Goal: Transaction & Acquisition: Purchase product/service

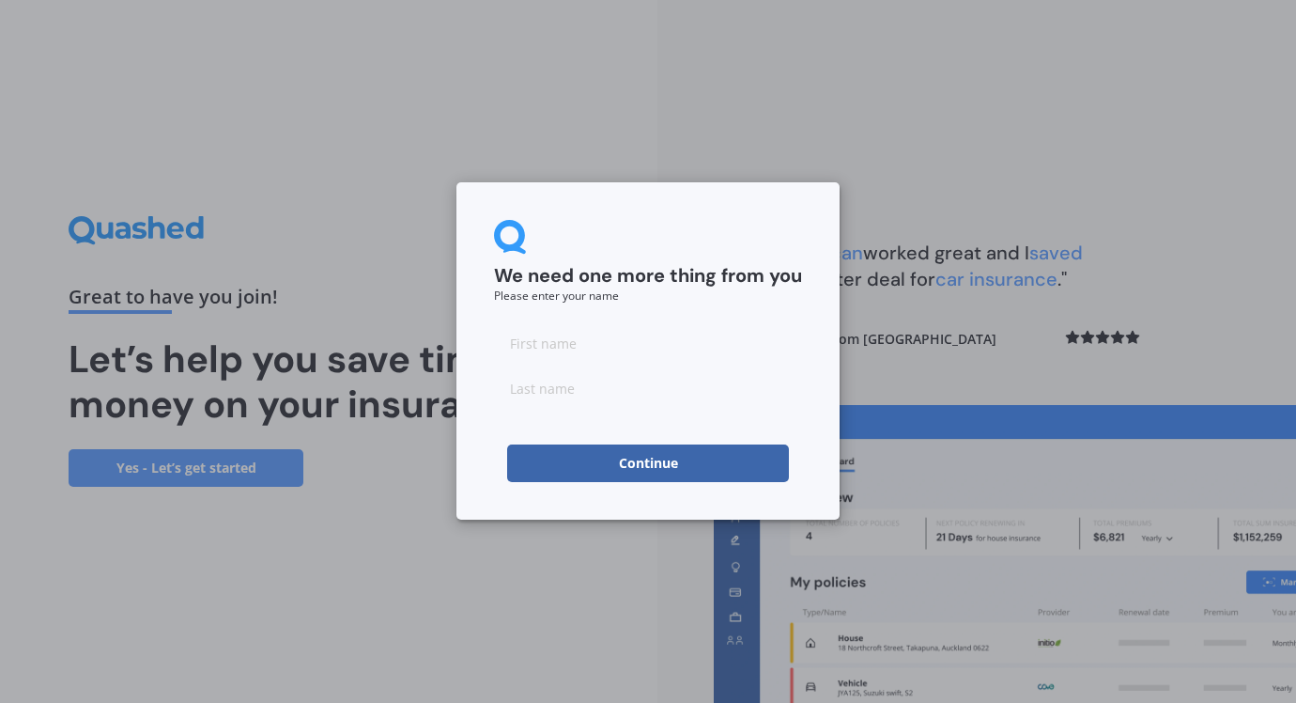
click at [508, 344] on input at bounding box center [648, 343] width 308 height 38
type input "[PERSON_NAME]"
click at [516, 388] on input at bounding box center [648, 388] width 308 height 38
type input "[PERSON_NAME]"
click at [645, 463] on button "Continue" at bounding box center [648, 463] width 282 height 38
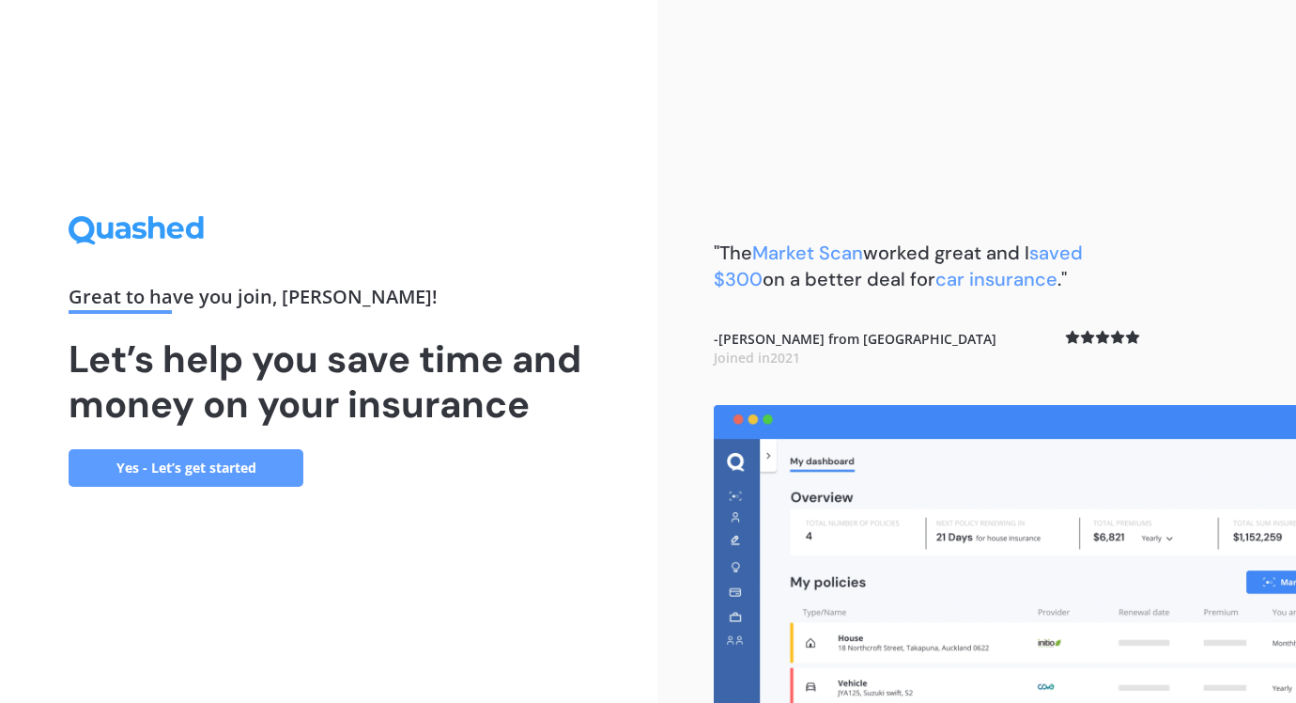
click at [167, 465] on link "Yes - Let’s get started" at bounding box center [186, 468] width 235 height 38
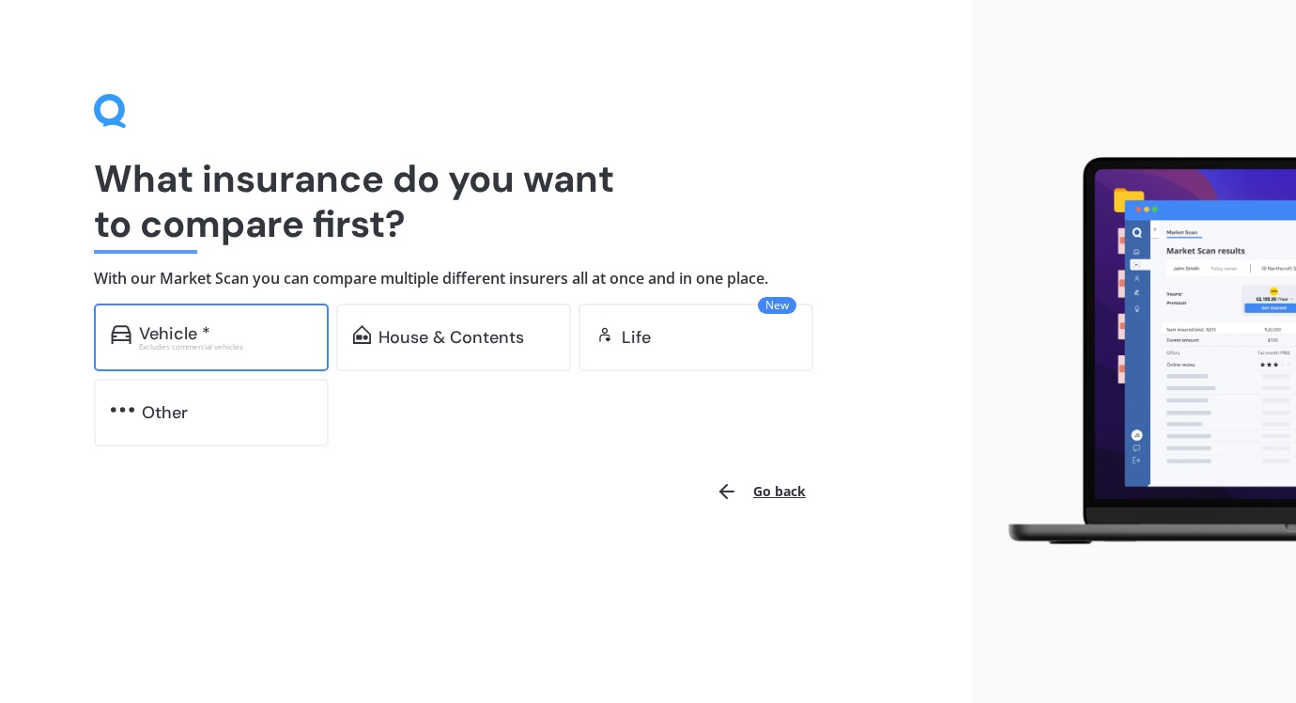
click at [203, 348] on div "Excludes commercial vehicles" at bounding box center [225, 347] width 173 height 8
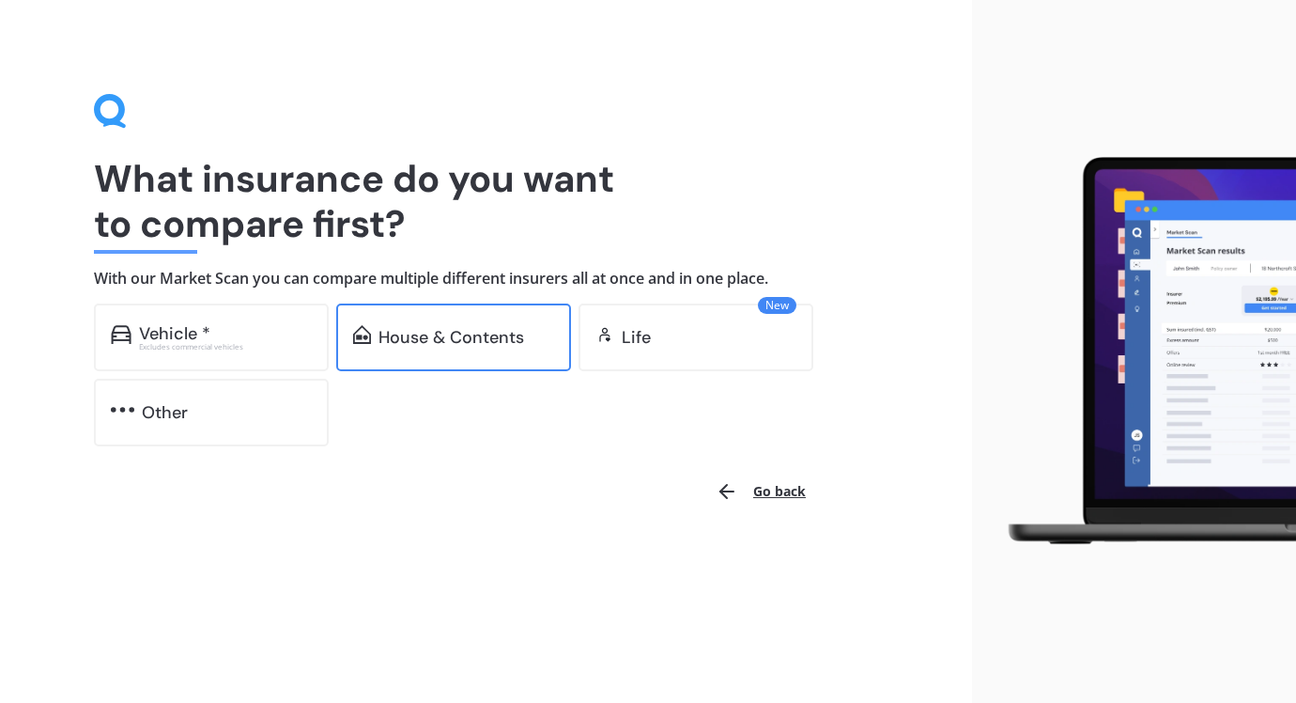
click at [403, 336] on div "House & Contents" at bounding box center [452, 337] width 146 height 19
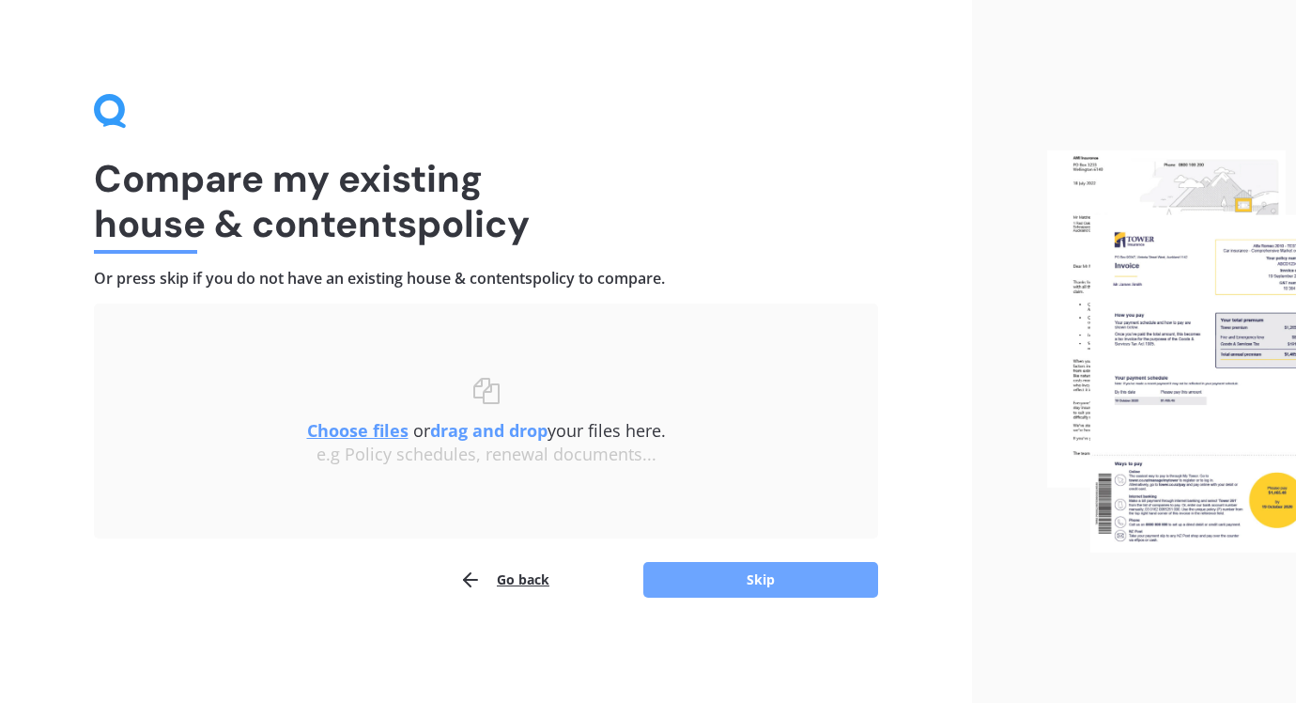
click at [759, 577] on button "Skip" at bounding box center [760, 580] width 235 height 36
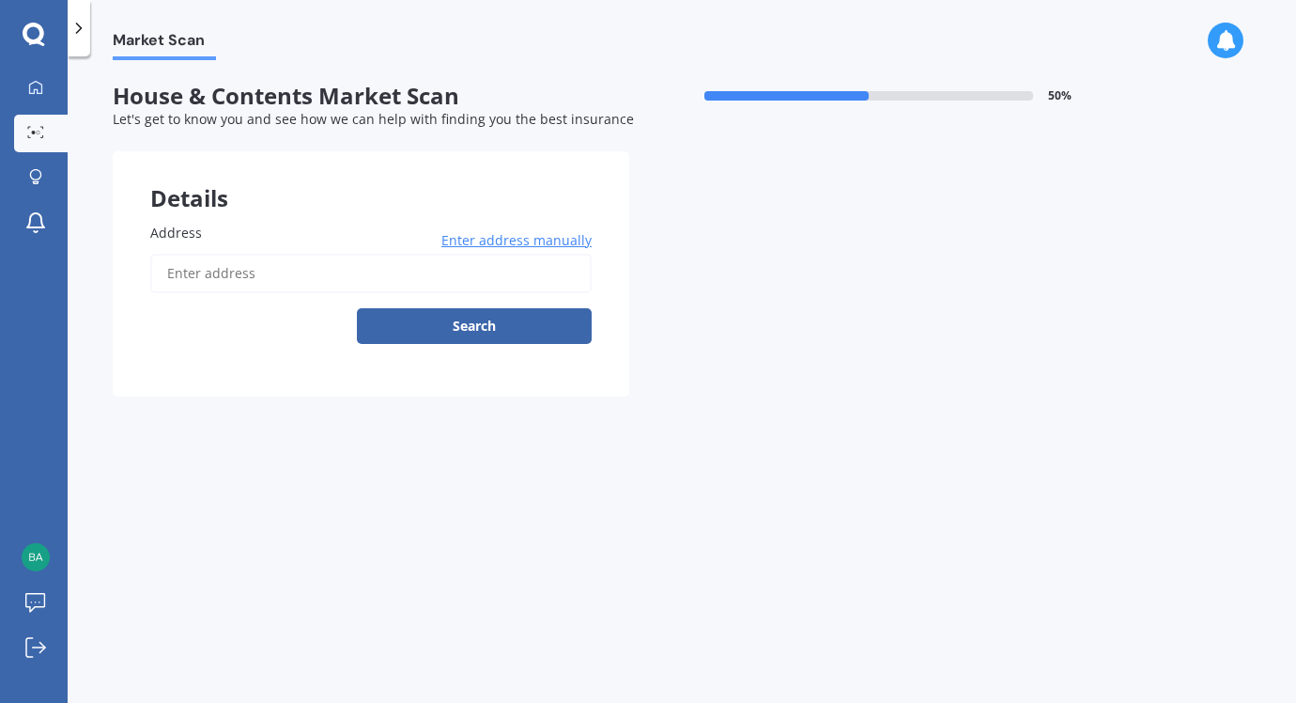
click at [169, 271] on input "Address" at bounding box center [370, 273] width 441 height 39
type input "[STREET_ADDRESS][PERSON_NAME]"
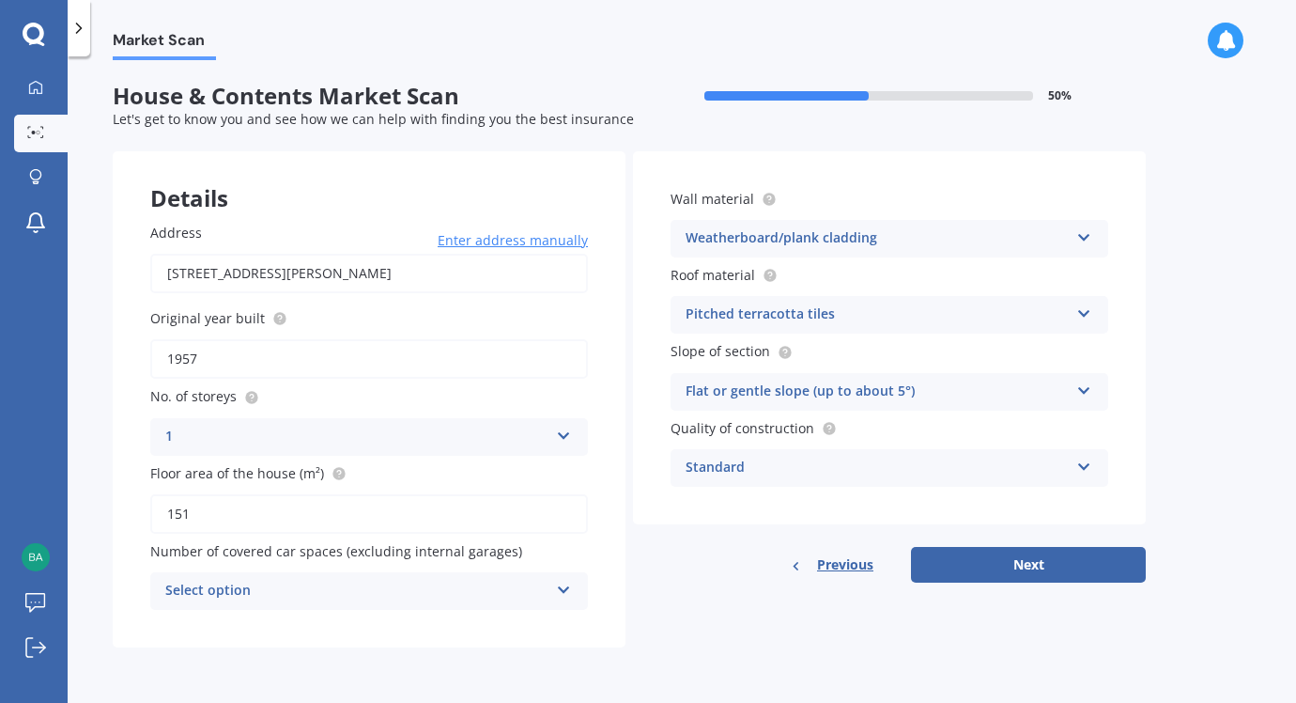
click at [563, 593] on icon at bounding box center [564, 586] width 16 height 13
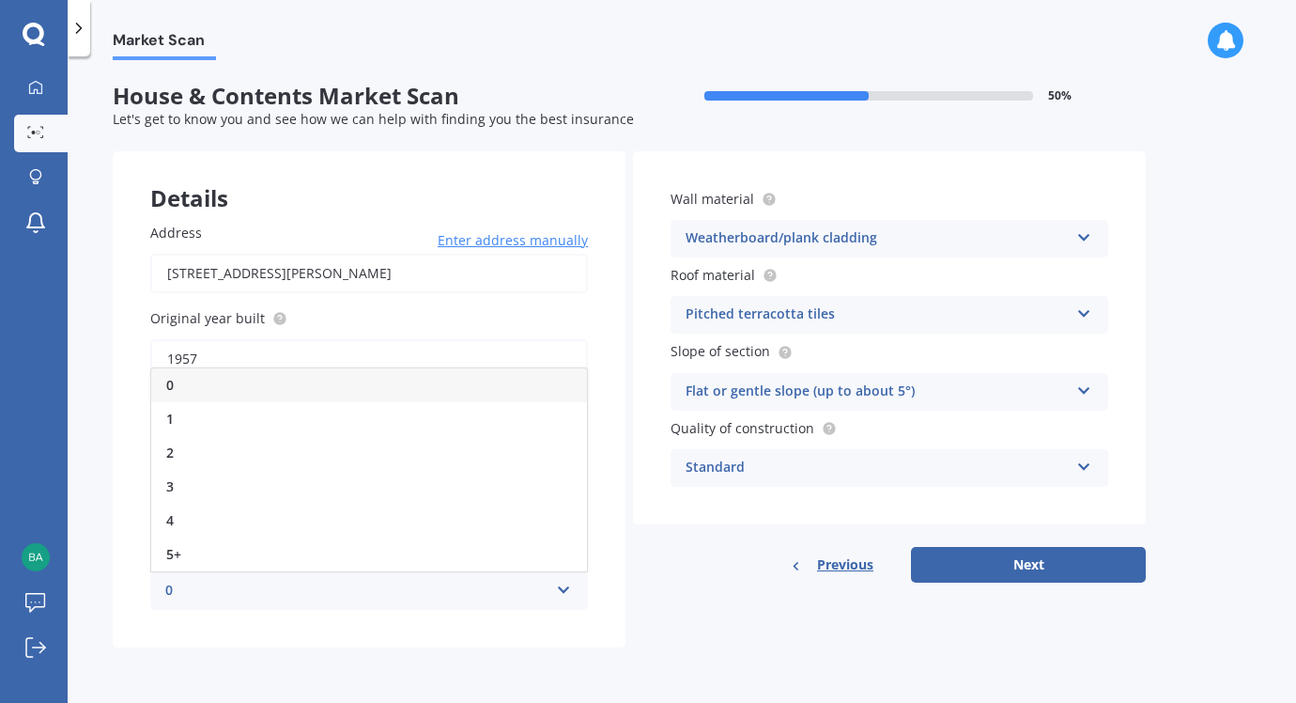
click at [688, 616] on div "Details Address [STREET_ADDRESS][PERSON_NAME] Enter address manually Search Ori…" at bounding box center [629, 399] width 1033 height 496
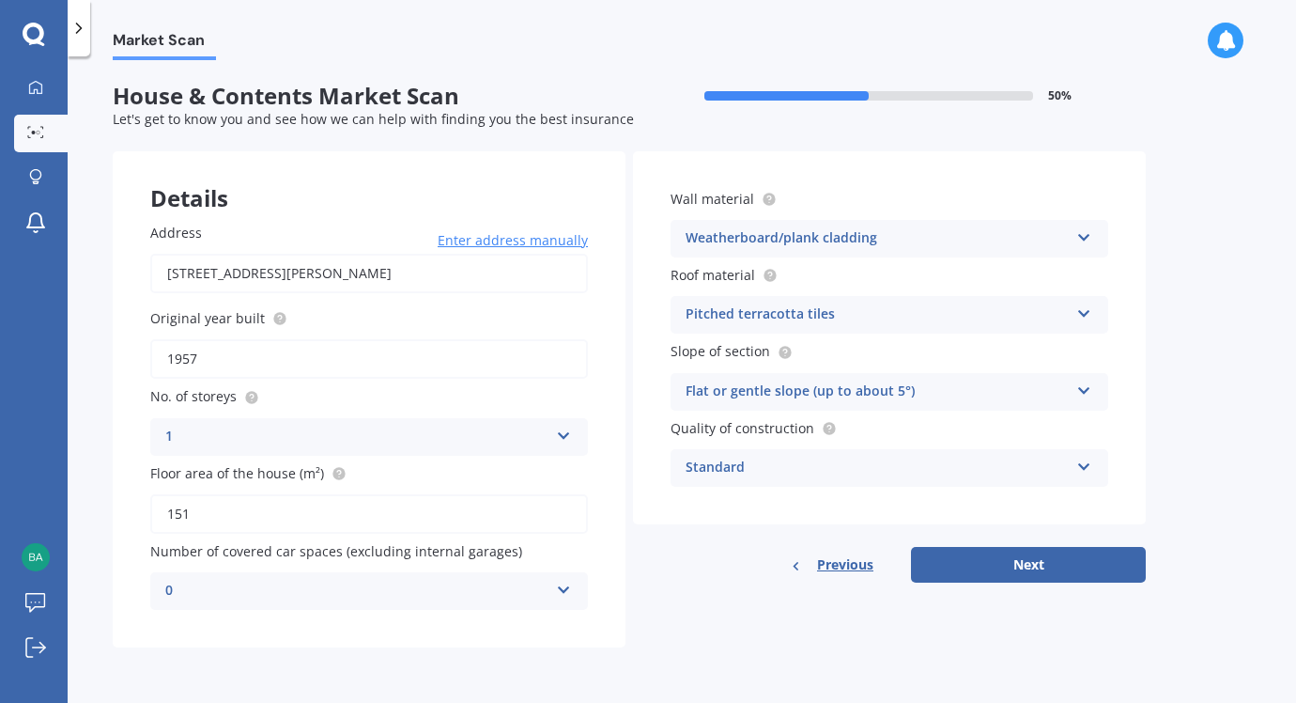
click at [1083, 236] on icon at bounding box center [1084, 233] width 16 height 13
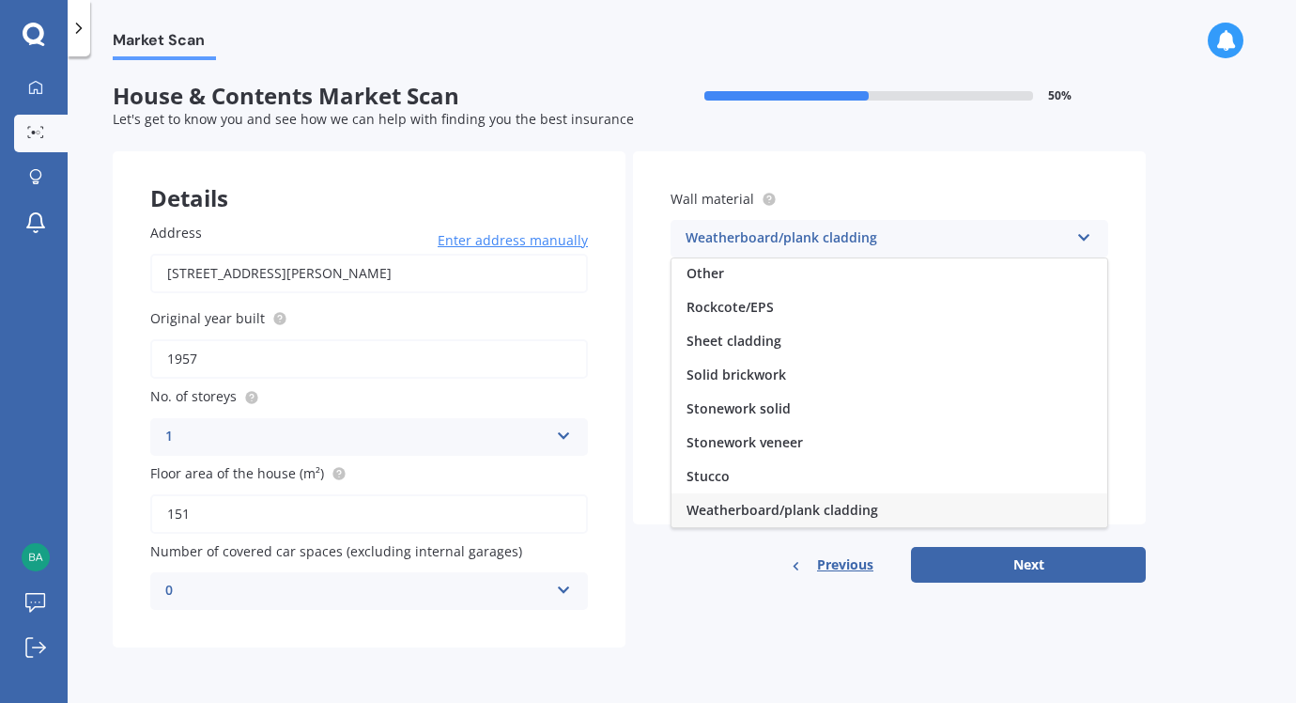
click at [1083, 236] on icon at bounding box center [1084, 233] width 16 height 13
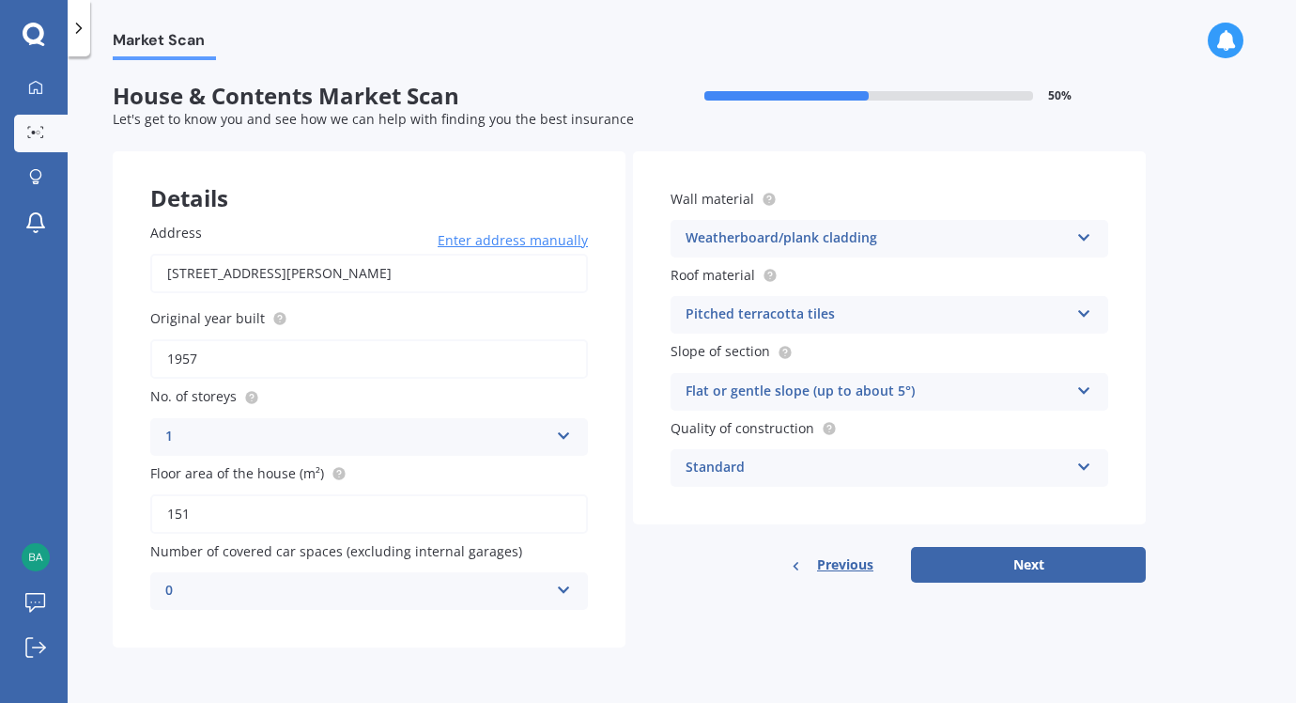
click at [1090, 465] on icon at bounding box center [1084, 463] width 16 height 13
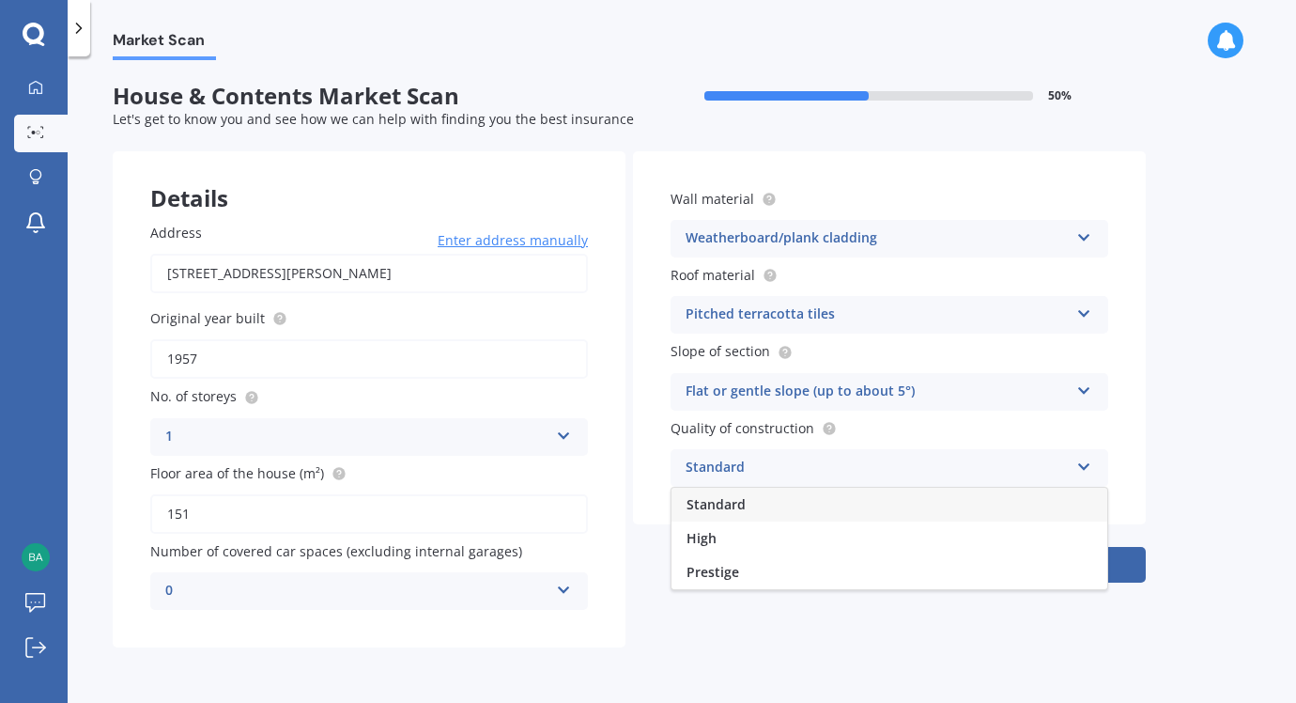
click at [1090, 465] on icon at bounding box center [1084, 463] width 16 height 13
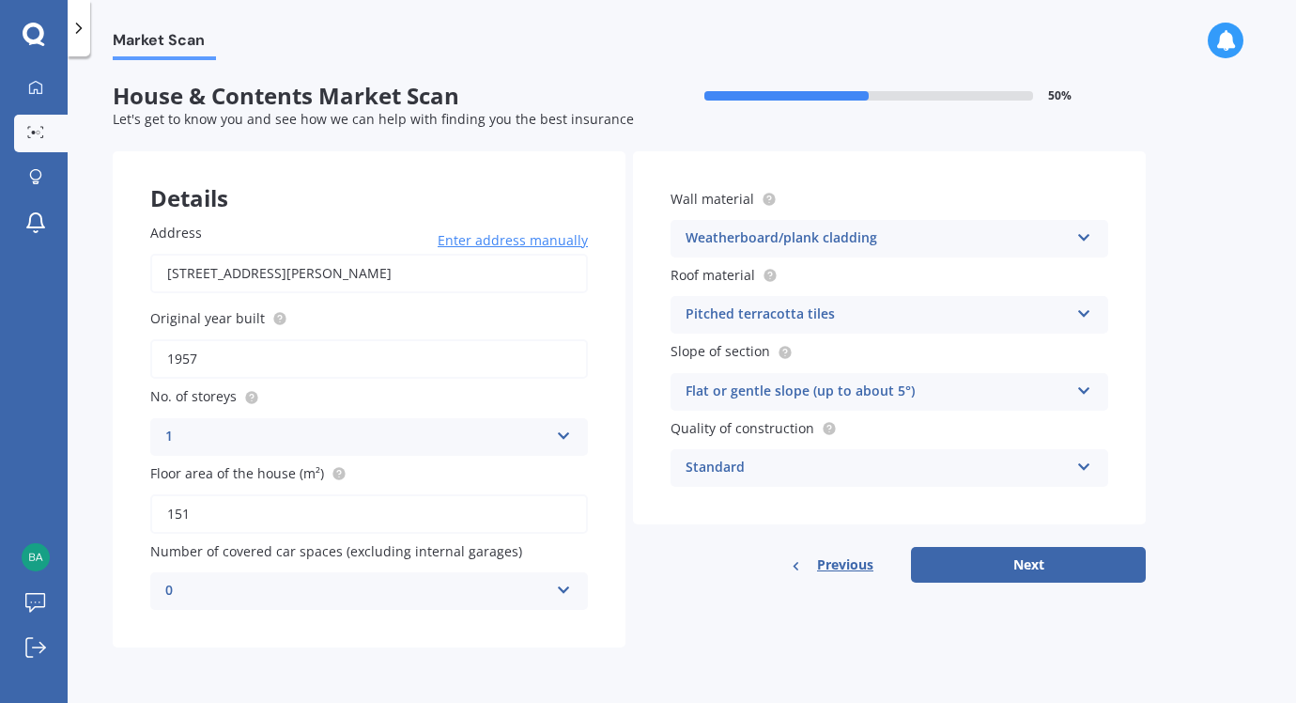
click at [1090, 465] on icon at bounding box center [1084, 463] width 16 height 13
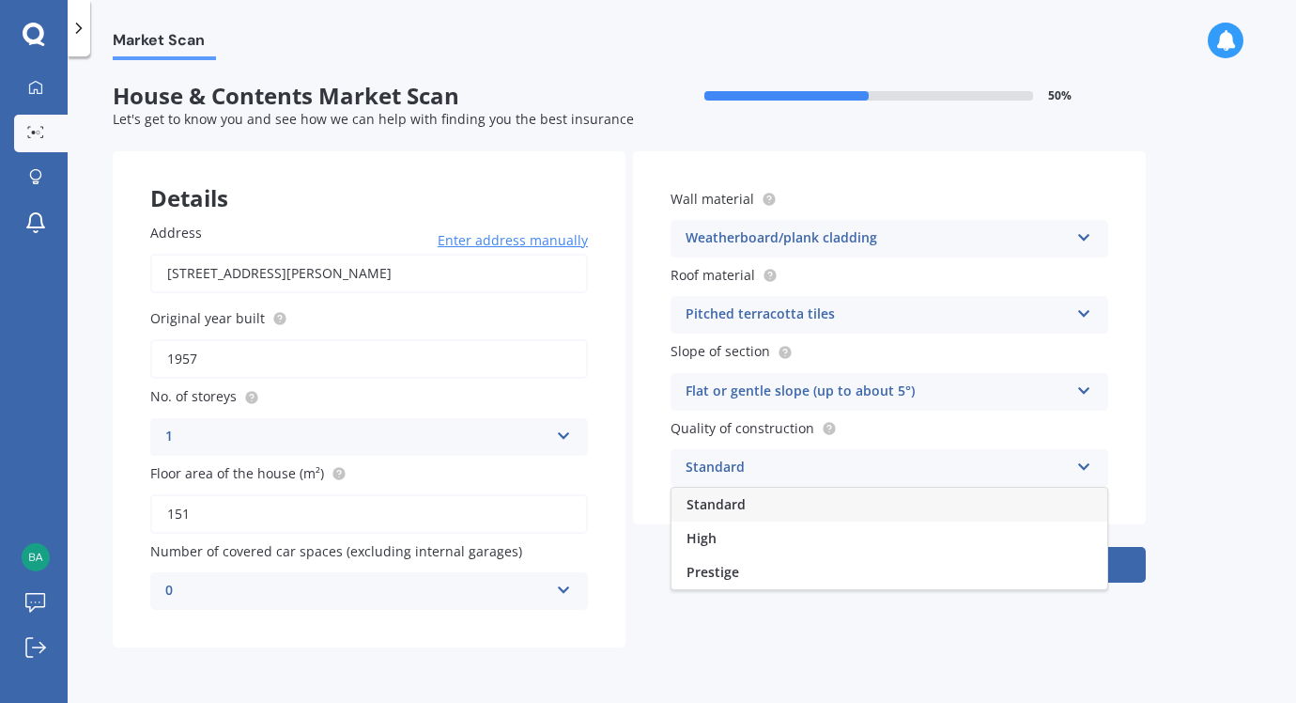
click at [1090, 465] on icon at bounding box center [1084, 463] width 16 height 13
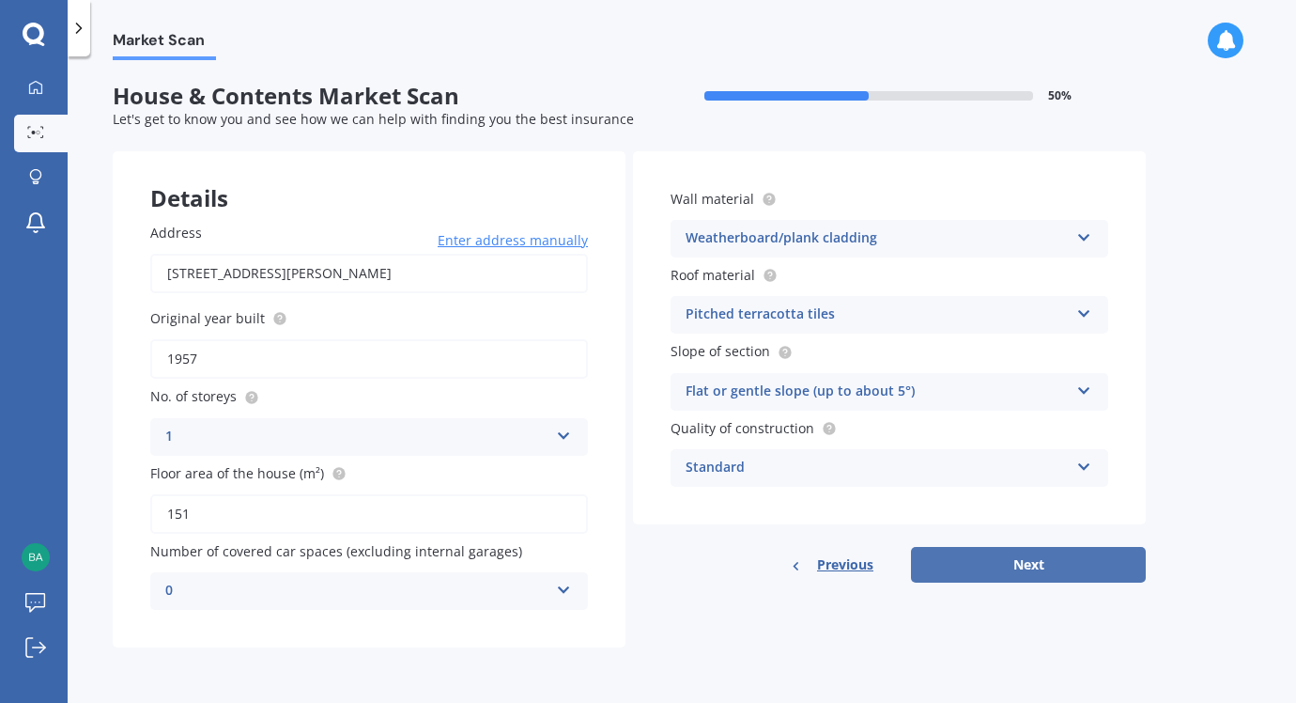
click at [1044, 562] on button "Next" at bounding box center [1028, 565] width 235 height 36
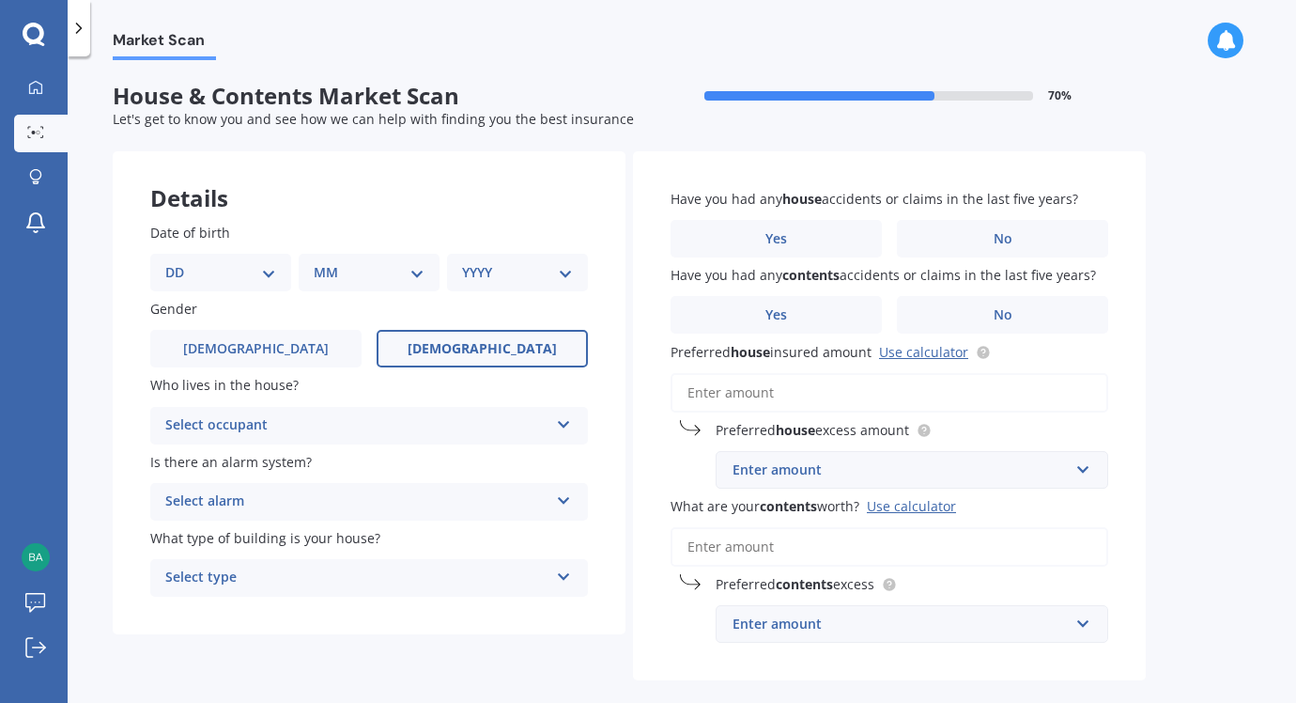
click at [478, 352] on span "[DEMOGRAPHIC_DATA]" at bounding box center [482, 349] width 149 height 16
click at [0, 0] on input "[DEMOGRAPHIC_DATA]" at bounding box center [0, 0] width 0 height 0
click at [573, 274] on div "YYYY 2009 2008 2007 2006 2005 2004 2003 2002 2001 2000 1999 1998 1997 1996 1995…" at bounding box center [517, 273] width 141 height 38
click at [565, 272] on select "YYYY 2009 2008 2007 2006 2005 2004 2003 2002 2001 2000 1999 1998 1997 1996 1995…" at bounding box center [517, 272] width 111 height 21
select select "1958"
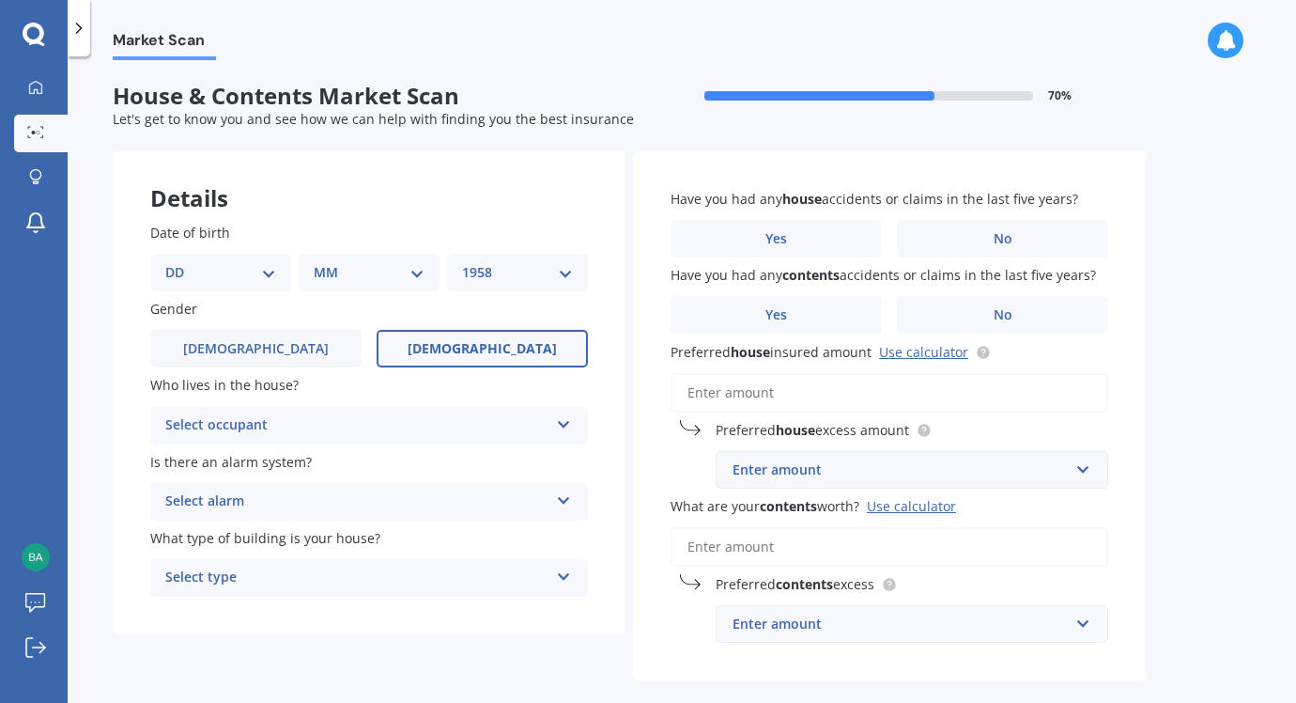
click at [462, 262] on select "YYYY 2009 2008 2007 2006 2005 2004 2003 2002 2001 2000 1999 1998 1997 1996 1995…" at bounding box center [517, 272] width 111 height 21
click at [277, 271] on select "DD 01 02 03 04 05 06 07 08 09 10 11 12 13 14 15 16 17 18 19 20 21 22 23 24 25 2…" at bounding box center [231, 272] width 103 height 21
click at [180, 262] on select "DD 01 02 03 04 05 06 07 08 09 10 11 12 13 14 15 16 17 18 19 20 21 22 23 24 25 2…" at bounding box center [231, 272] width 103 height 21
click at [415, 271] on select "MM 01 02 03 04 05 06 07 08 09 10 11 12" at bounding box center [372, 272] width 103 height 21
click at [275, 273] on select "DD 01 02 03 04 05 06 07 08 09 10 11 12 13 14 15 16 17 18 19 20 21 22 23 24 25 2…" at bounding box center [231, 272] width 103 height 21
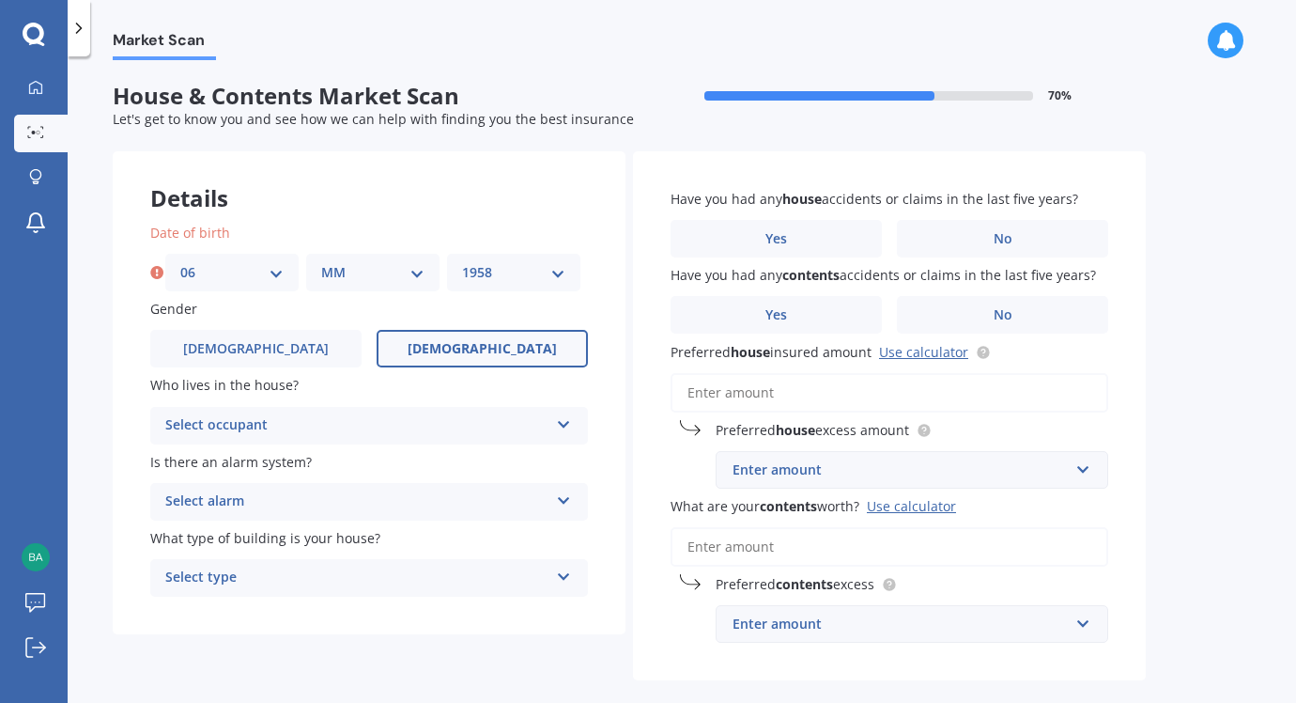
select select "16"
click at [180, 262] on select "DD 01 02 03 04 05 06 07 08 09 10 11 12 13 14 15 16 17 18 19 20 21 22 23 24 25 2…" at bounding box center [231, 272] width 103 height 21
click at [417, 277] on select "MM 01 02 03 04 05 06 07 08 09 10 11 12" at bounding box center [372, 272] width 103 height 21
select select "09"
click at [321, 262] on select "MM 01 02 03 04 05 06 07 08 09 10 11 12" at bounding box center [372, 272] width 103 height 21
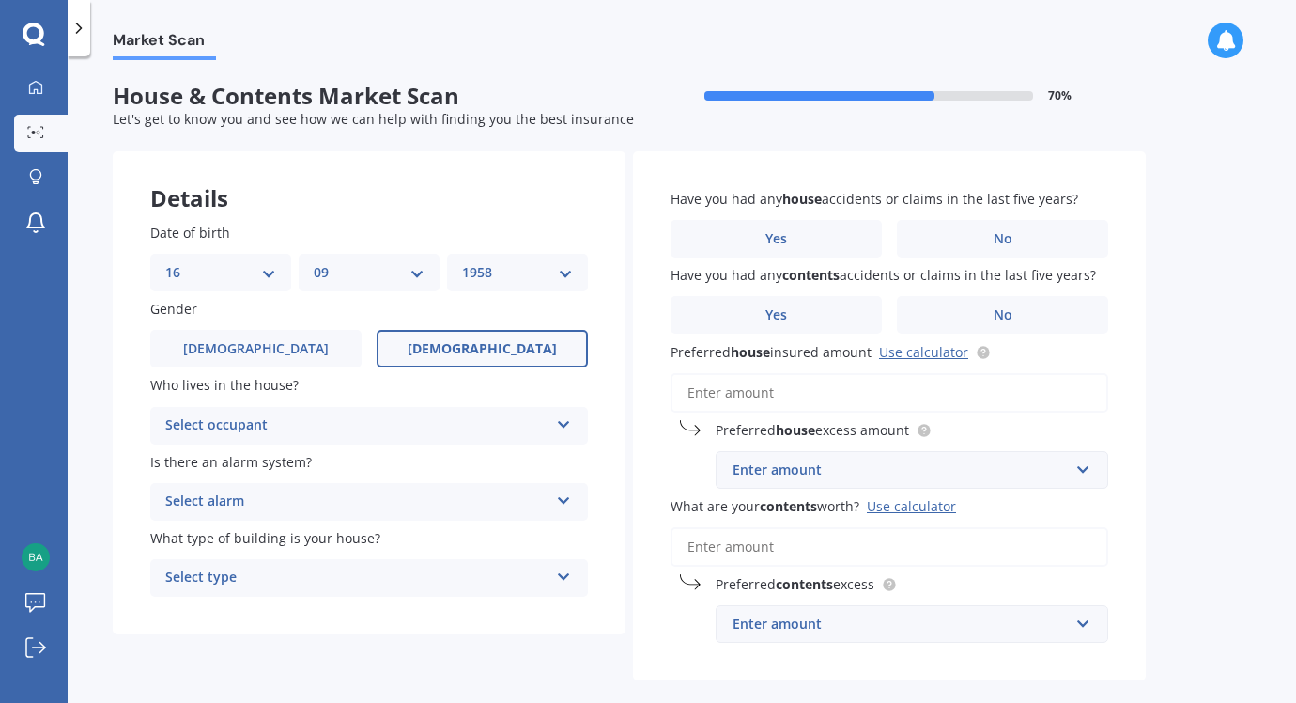
click at [563, 425] on icon at bounding box center [564, 420] width 16 height 13
click at [540, 542] on label "What type of building is your house?" at bounding box center [365, 538] width 430 height 20
click at [560, 503] on icon at bounding box center [564, 496] width 16 height 13
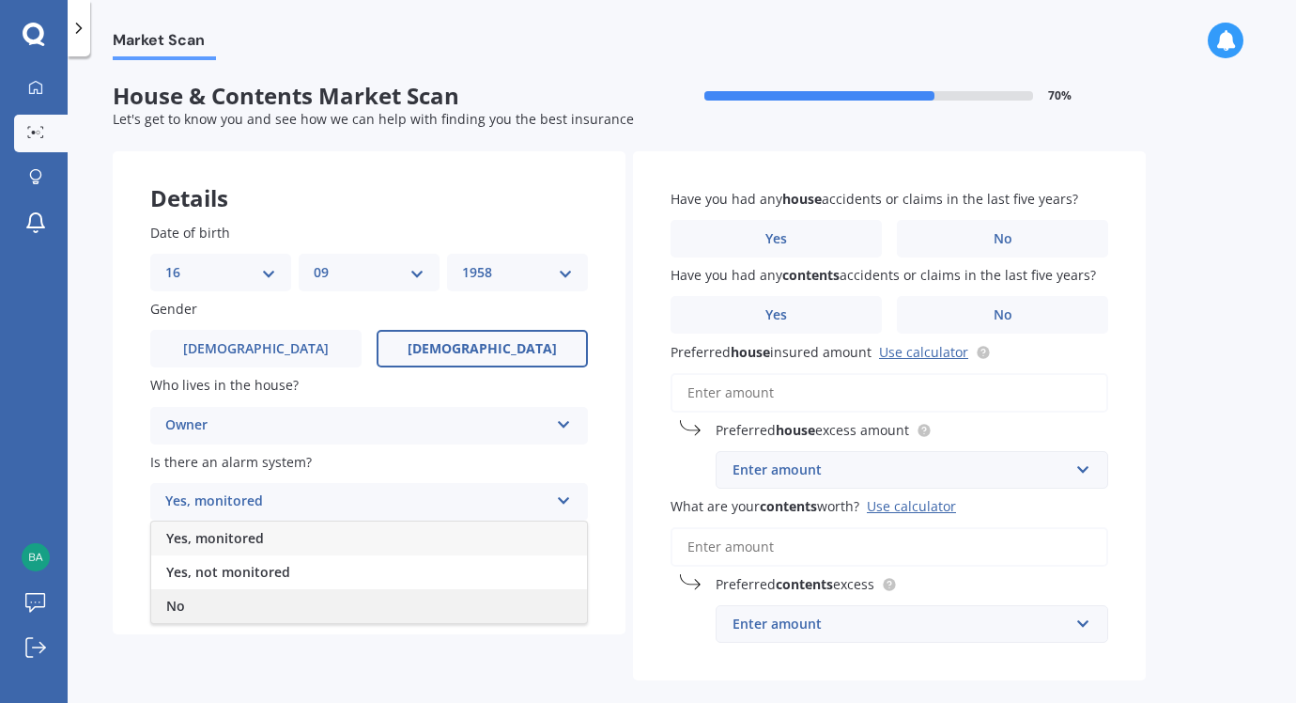
click at [183, 601] on span "No" at bounding box center [175, 605] width 19 height 18
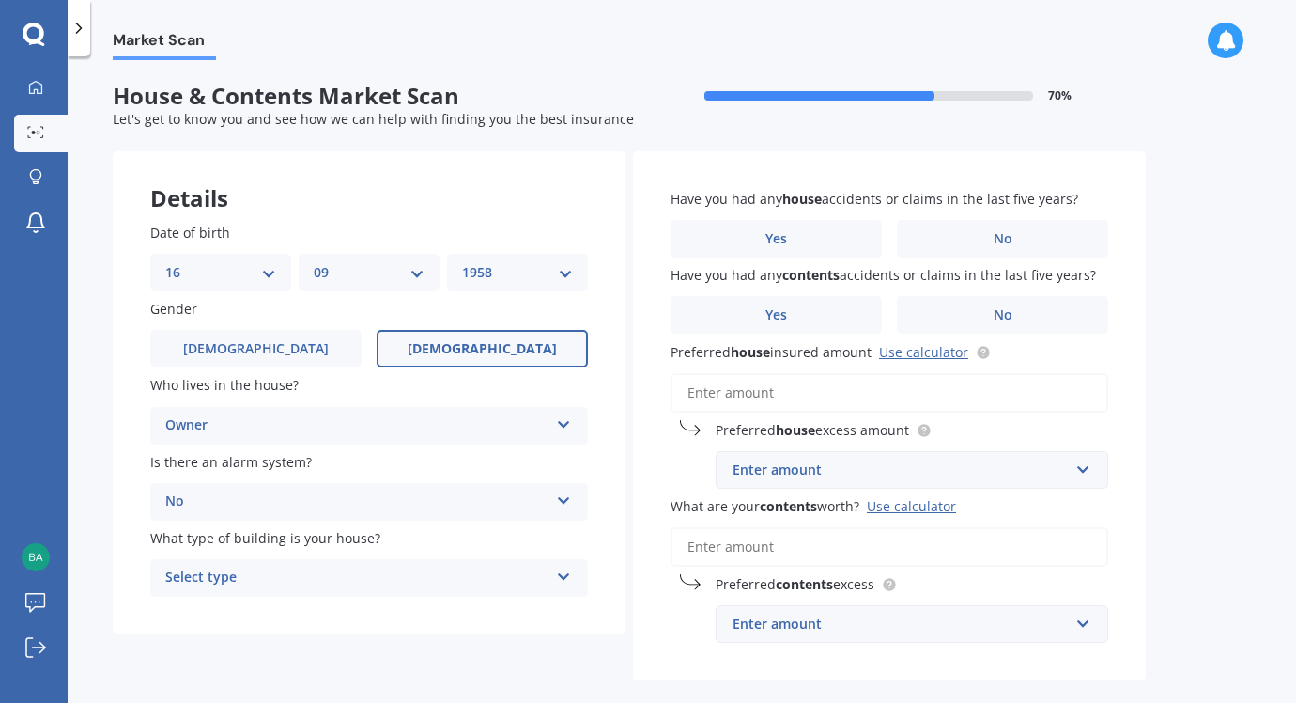
click at [561, 573] on icon at bounding box center [564, 572] width 16 height 13
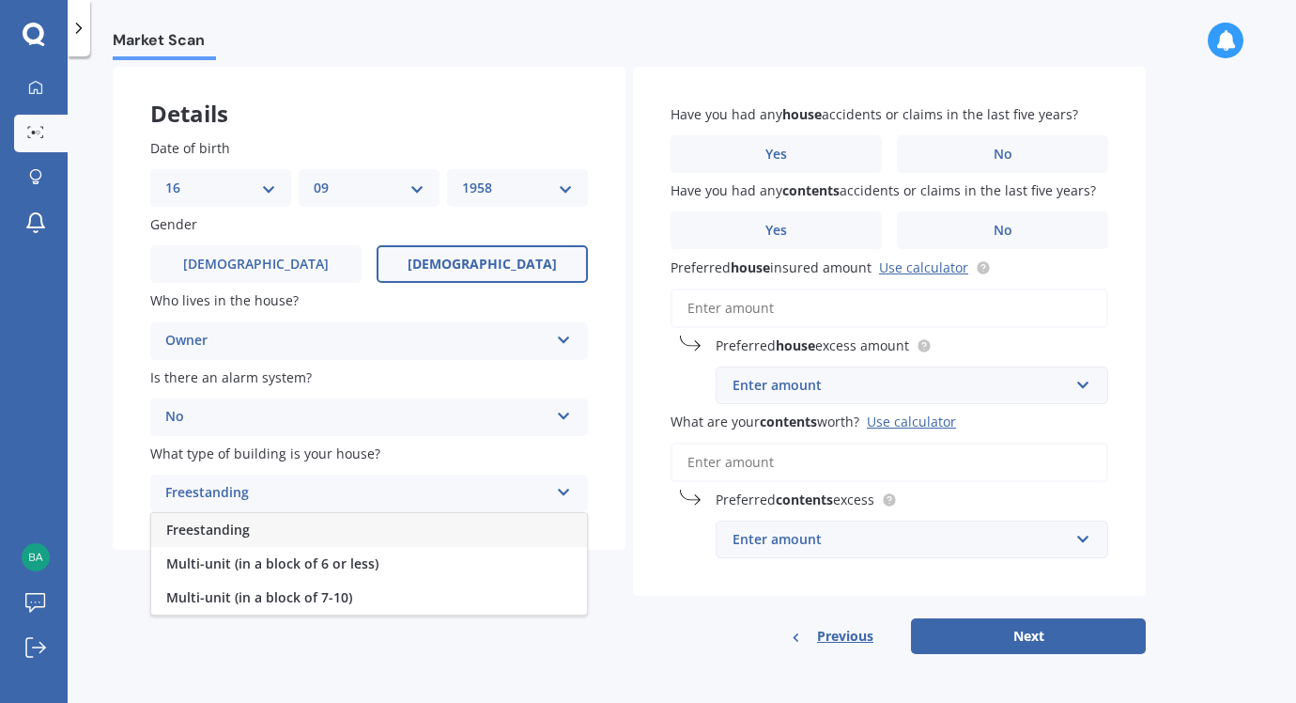
scroll to position [87, 0]
click at [251, 525] on div "Freestanding" at bounding box center [369, 530] width 436 height 34
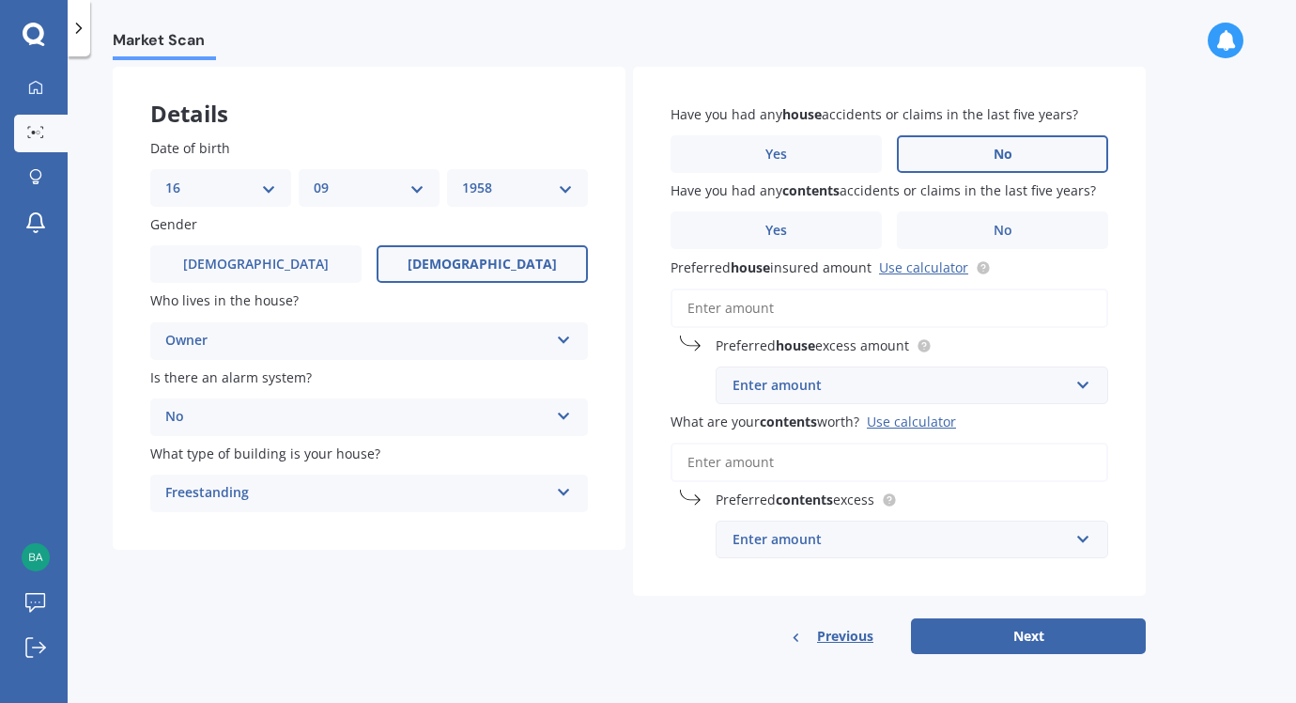
click at [1007, 150] on span "No" at bounding box center [1003, 155] width 19 height 16
click at [0, 0] on input "No" at bounding box center [0, 0] width 0 height 0
click at [1000, 228] on span "No" at bounding box center [1003, 231] width 19 height 16
click at [0, 0] on input "No" at bounding box center [0, 0] width 0 height 0
click at [923, 265] on link "Use calculator" at bounding box center [923, 267] width 89 height 18
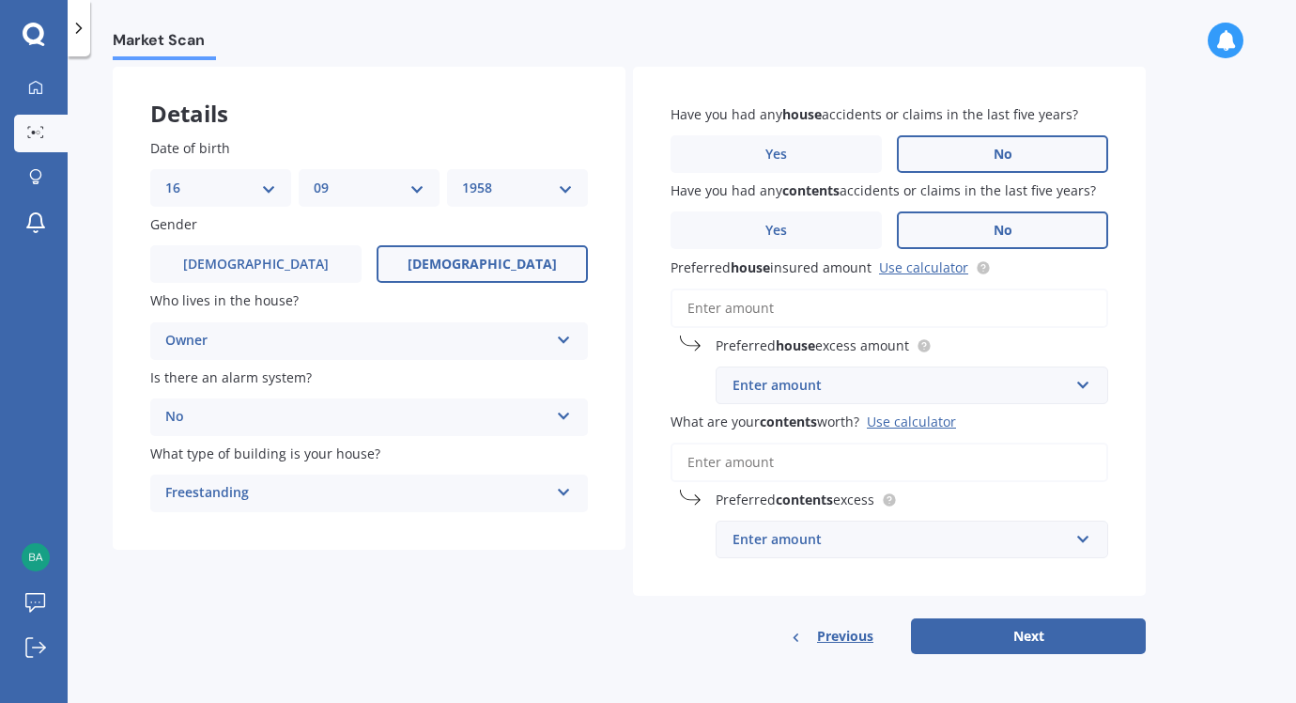
click at [745, 386] on div "Enter amount" at bounding box center [901, 385] width 336 height 21
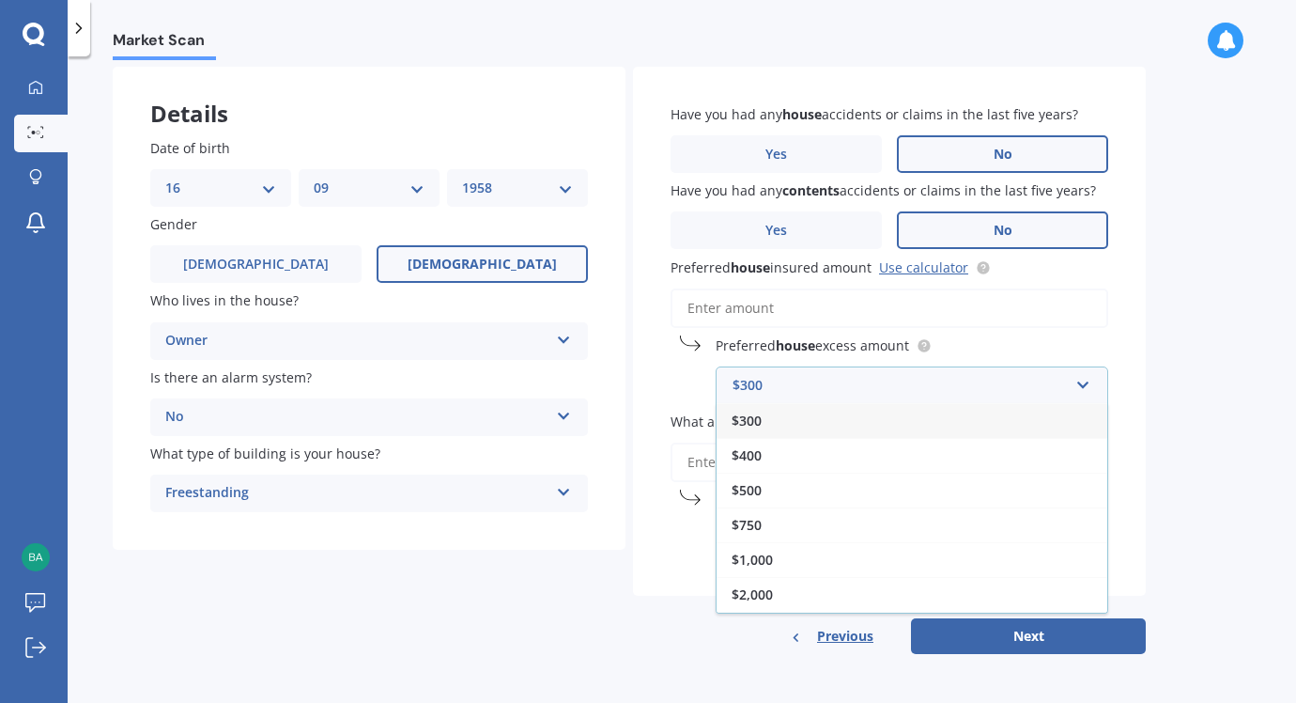
click at [689, 303] on input "Preferred house insured amount Use calculator" at bounding box center [890, 307] width 438 height 39
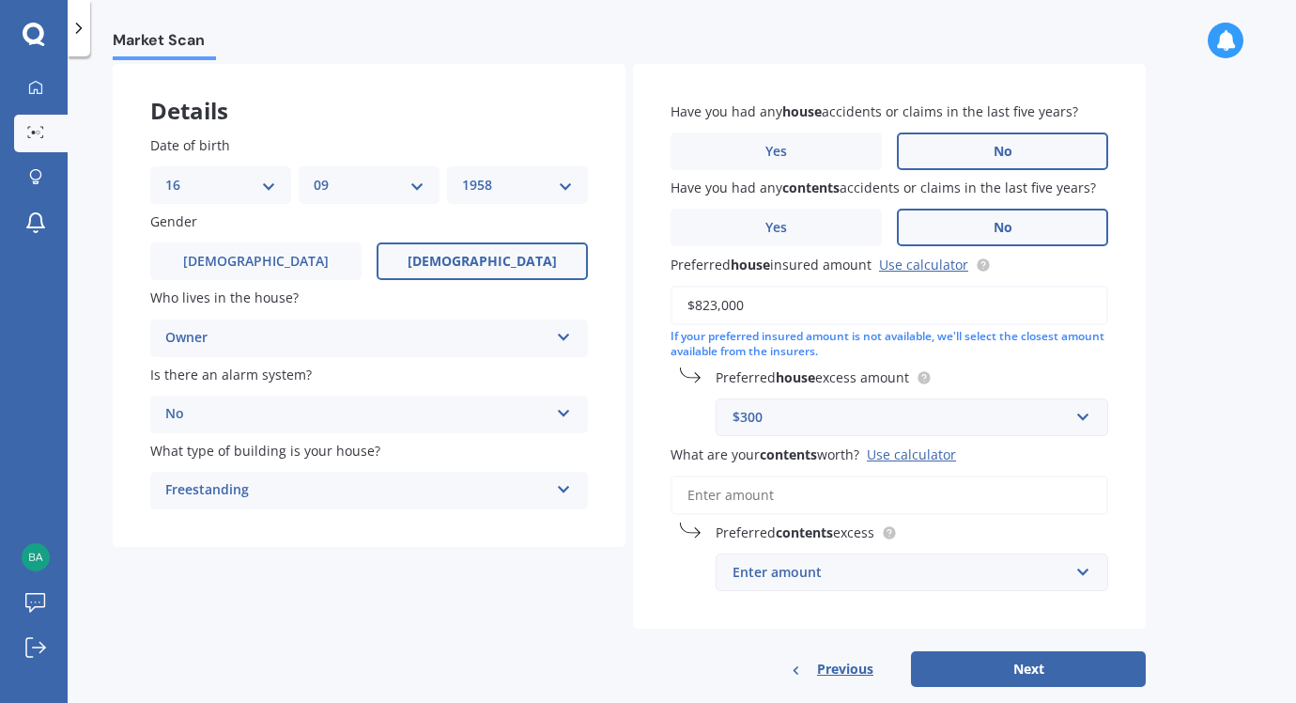
type input "$823,000"
click at [1077, 419] on input "text" at bounding box center [906, 417] width 376 height 36
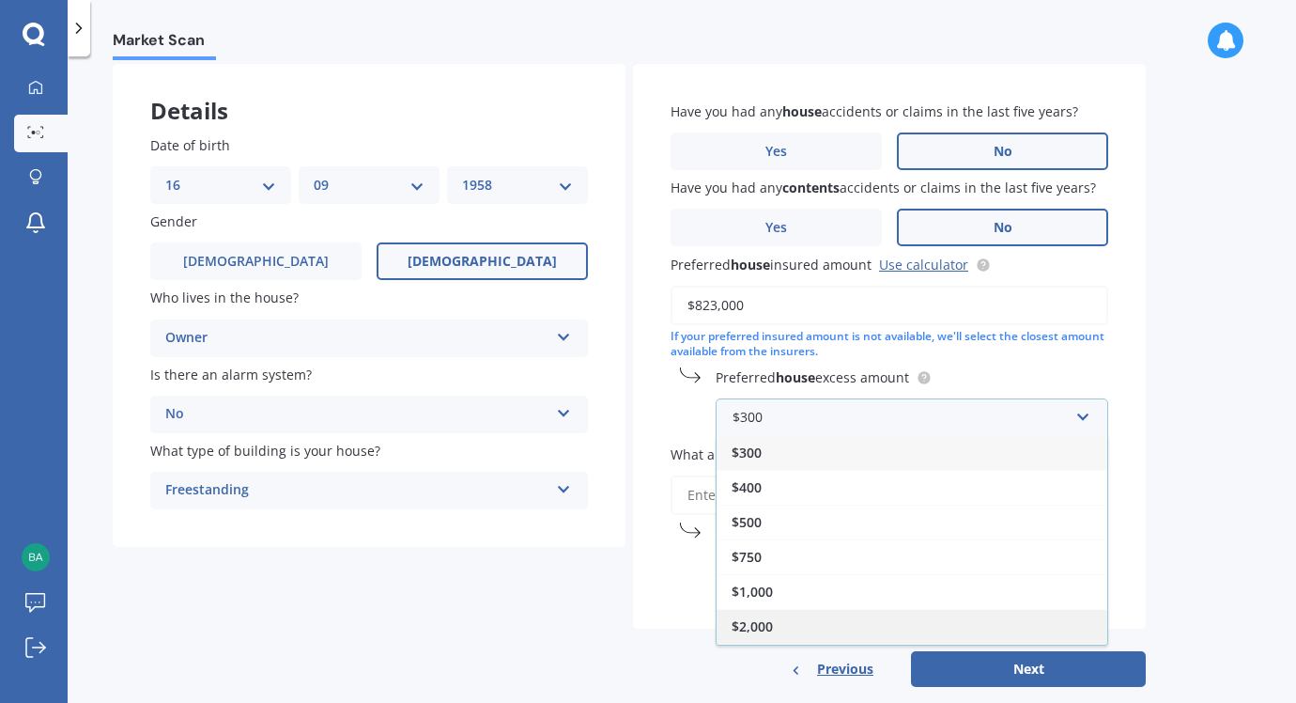
click at [769, 631] on span "$2,000" at bounding box center [752, 626] width 41 height 18
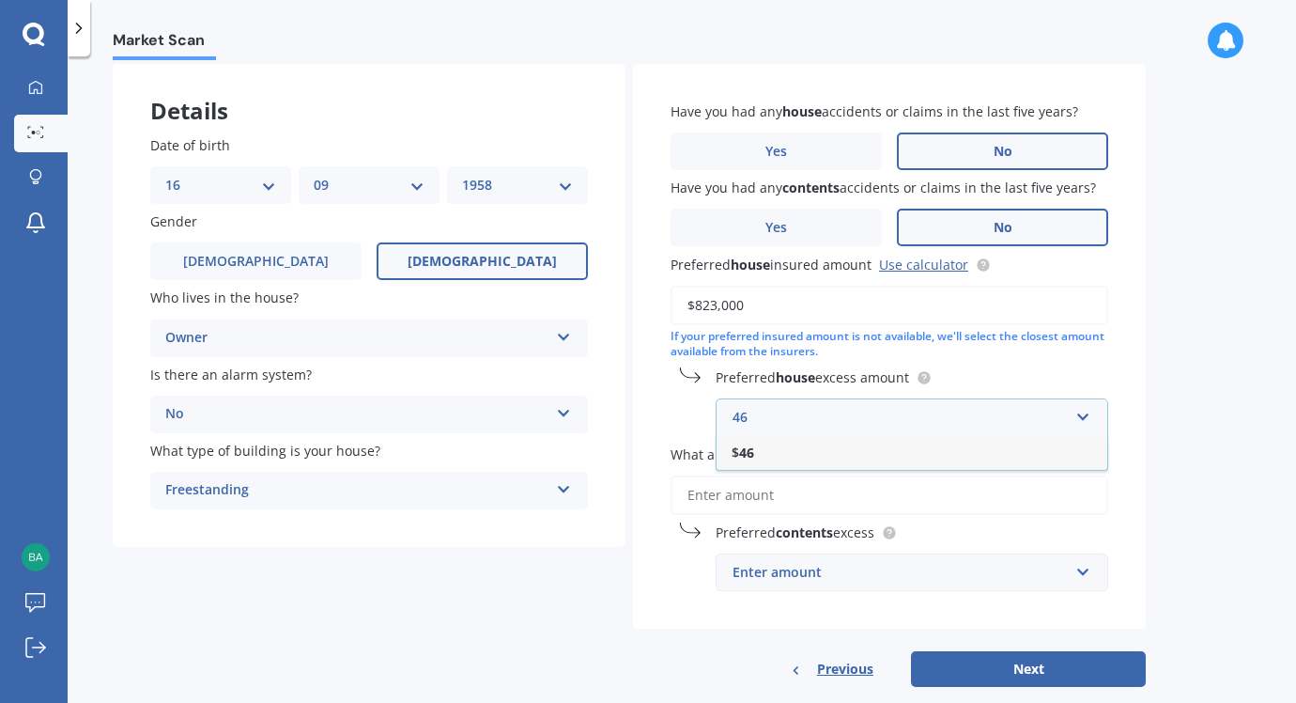
type input "4"
type input "$64,000"
click at [751, 499] on input "What are your contents worth? Use calculator" at bounding box center [890, 494] width 438 height 39
click at [789, 418] on div "$64,000" at bounding box center [901, 417] width 336 height 21
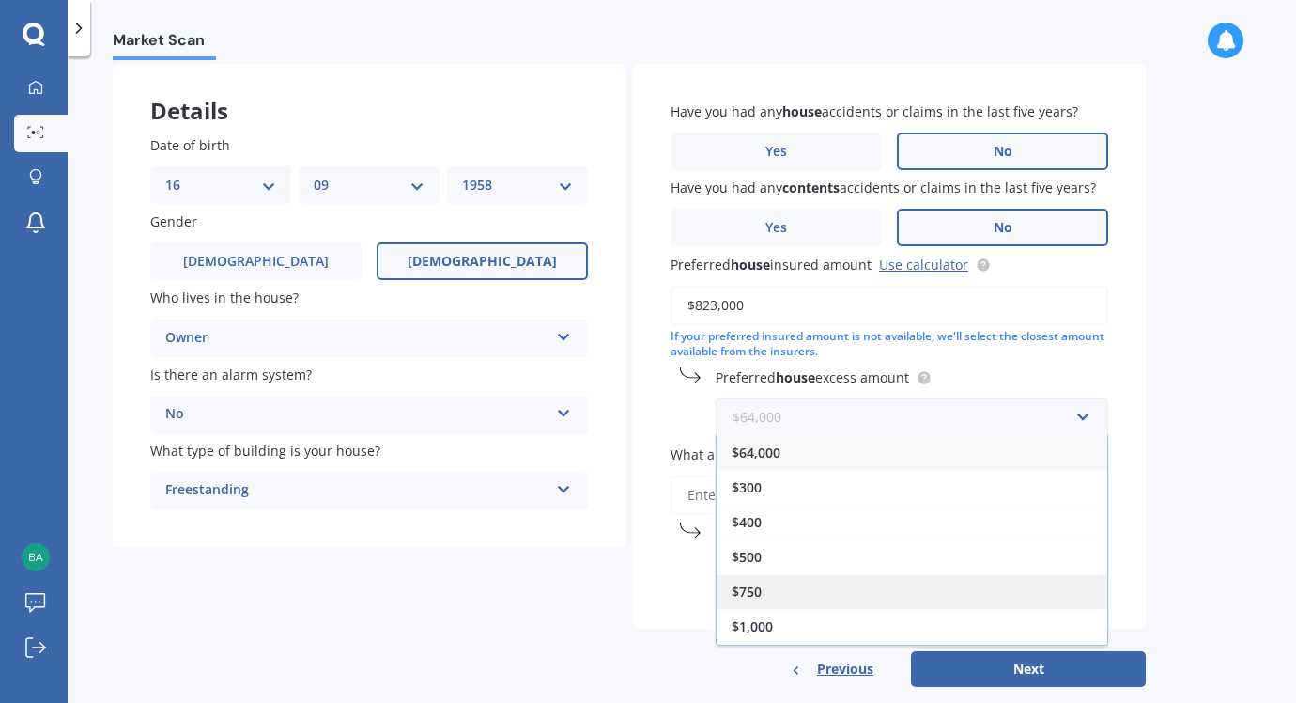
scroll to position [68, 0]
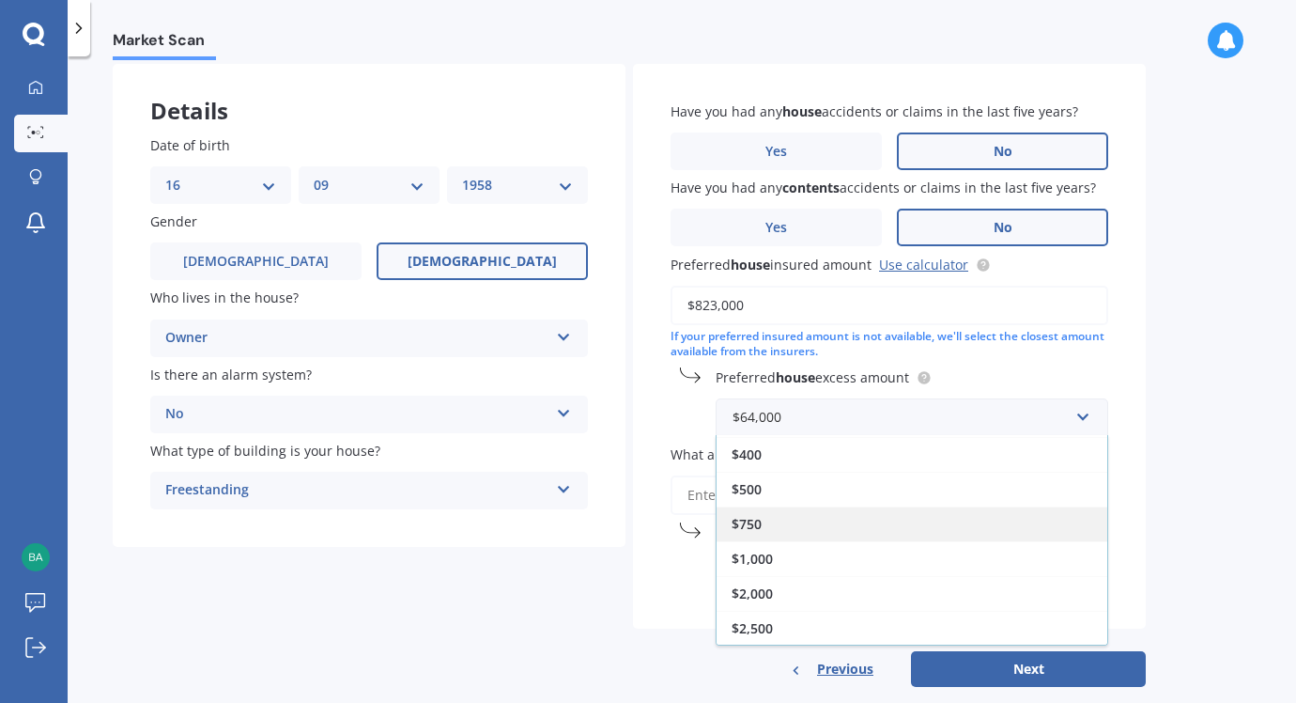
click at [756, 591] on span "$2,000" at bounding box center [752, 593] width 41 height 18
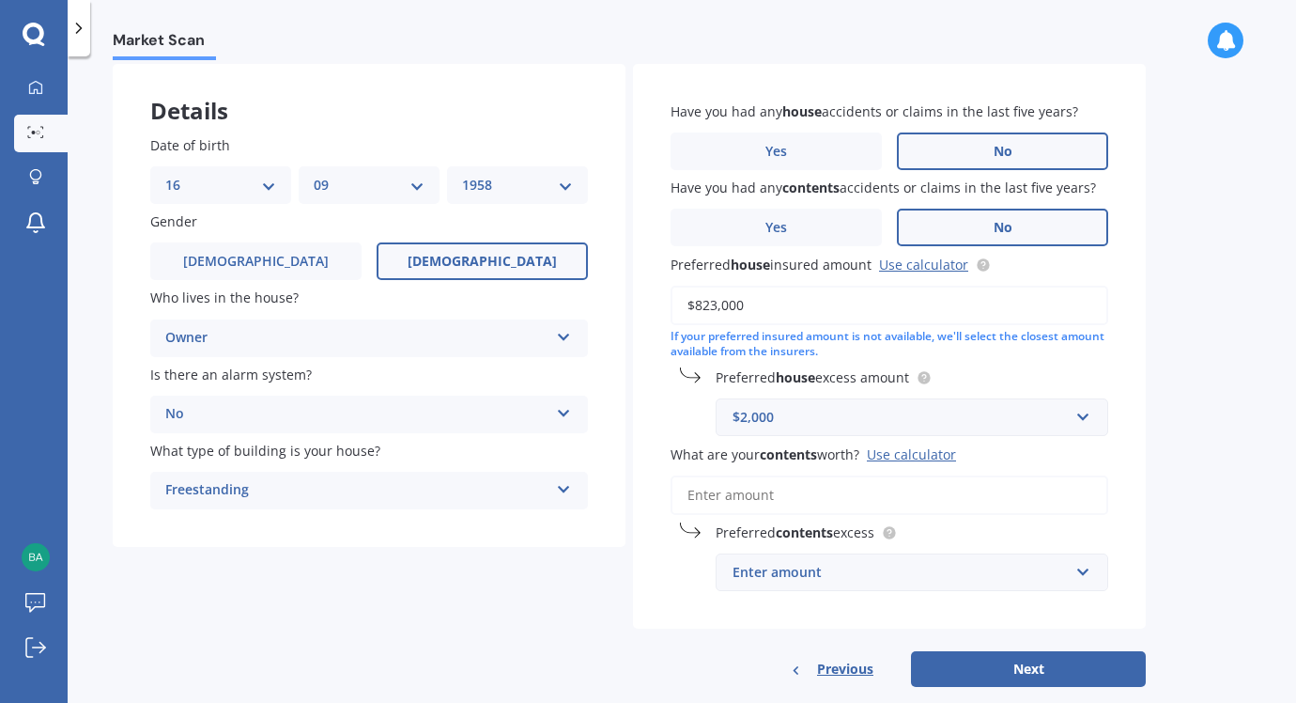
click at [706, 496] on input "What are your contents worth? Use calculator" at bounding box center [890, 494] width 438 height 39
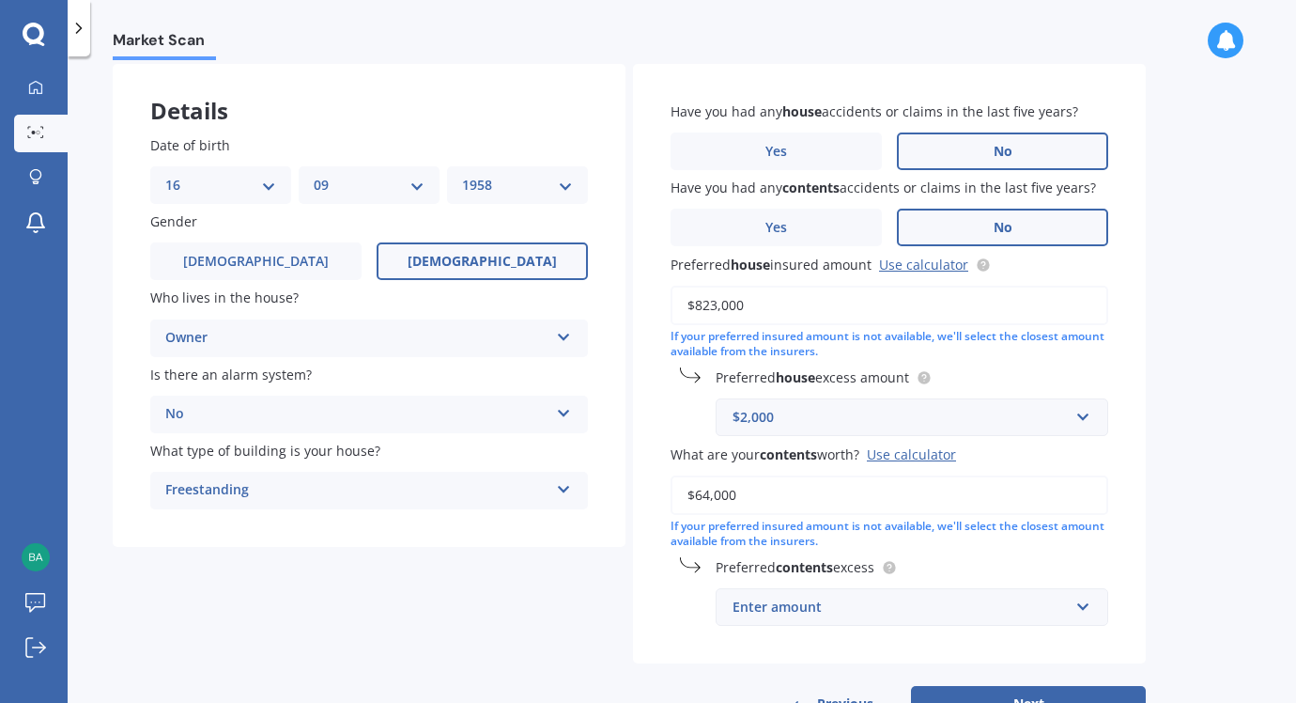
type input "$64,000"
click at [1089, 609] on input "text" at bounding box center [906, 607] width 376 height 36
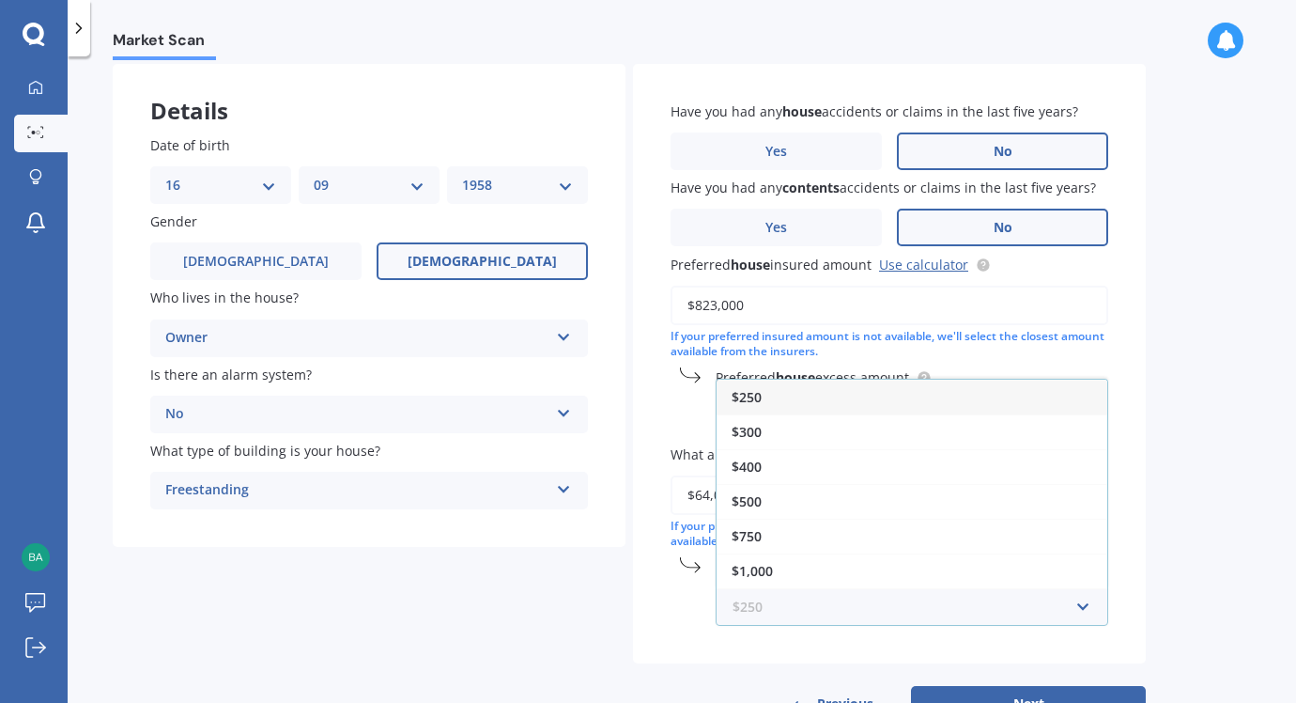
scroll to position [158, 0]
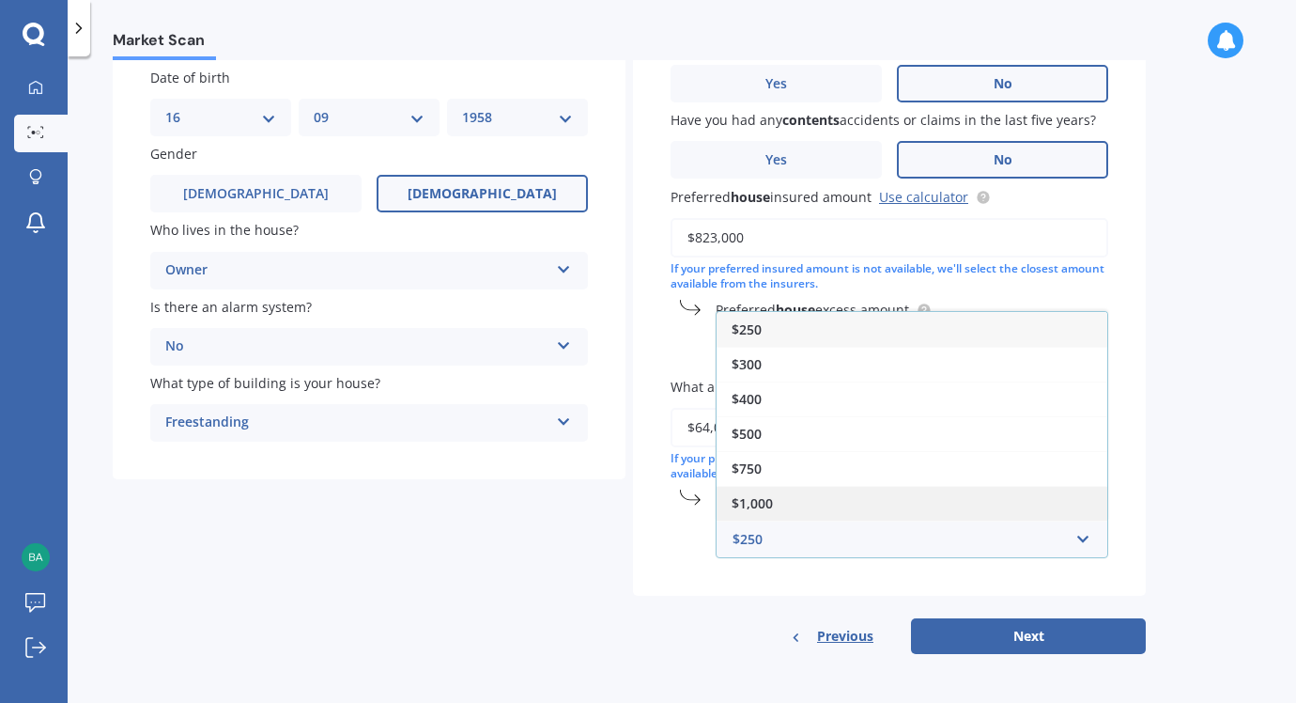
click at [755, 499] on span "$1,000" at bounding box center [752, 503] width 41 height 18
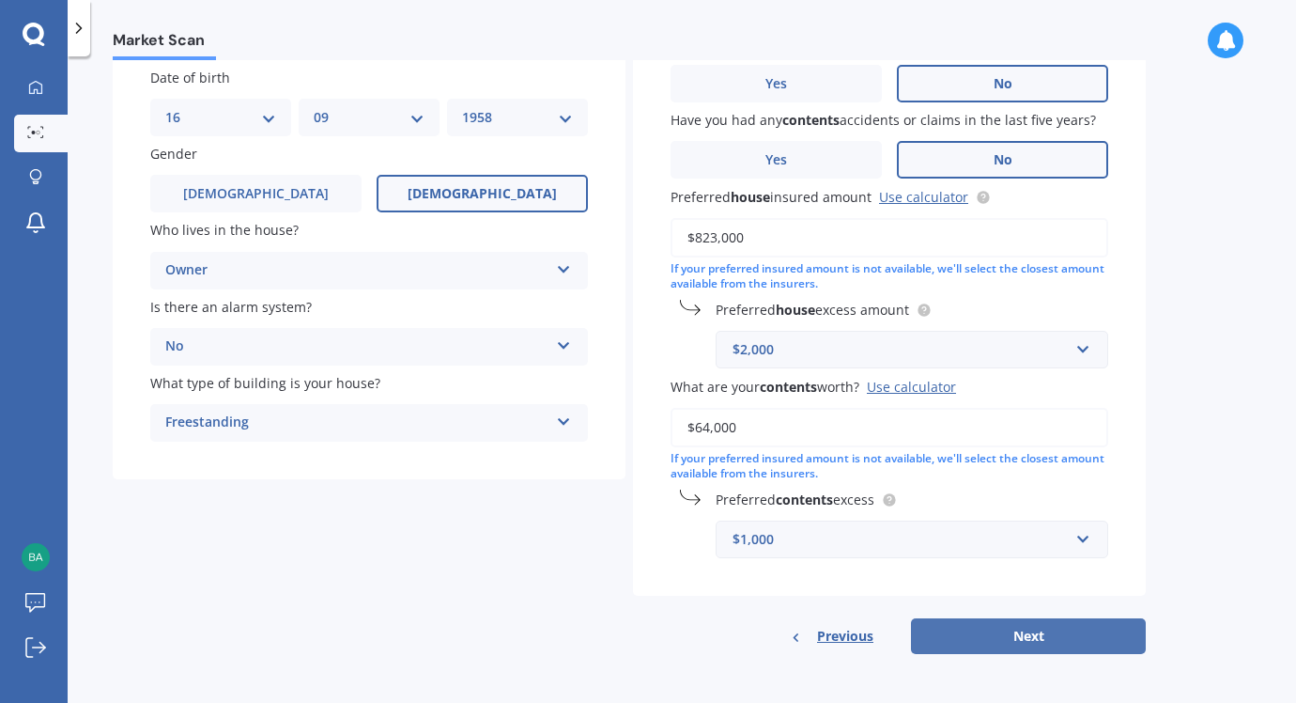
click at [1040, 634] on button "Next" at bounding box center [1028, 636] width 235 height 36
select select "16"
select select "09"
select select "1958"
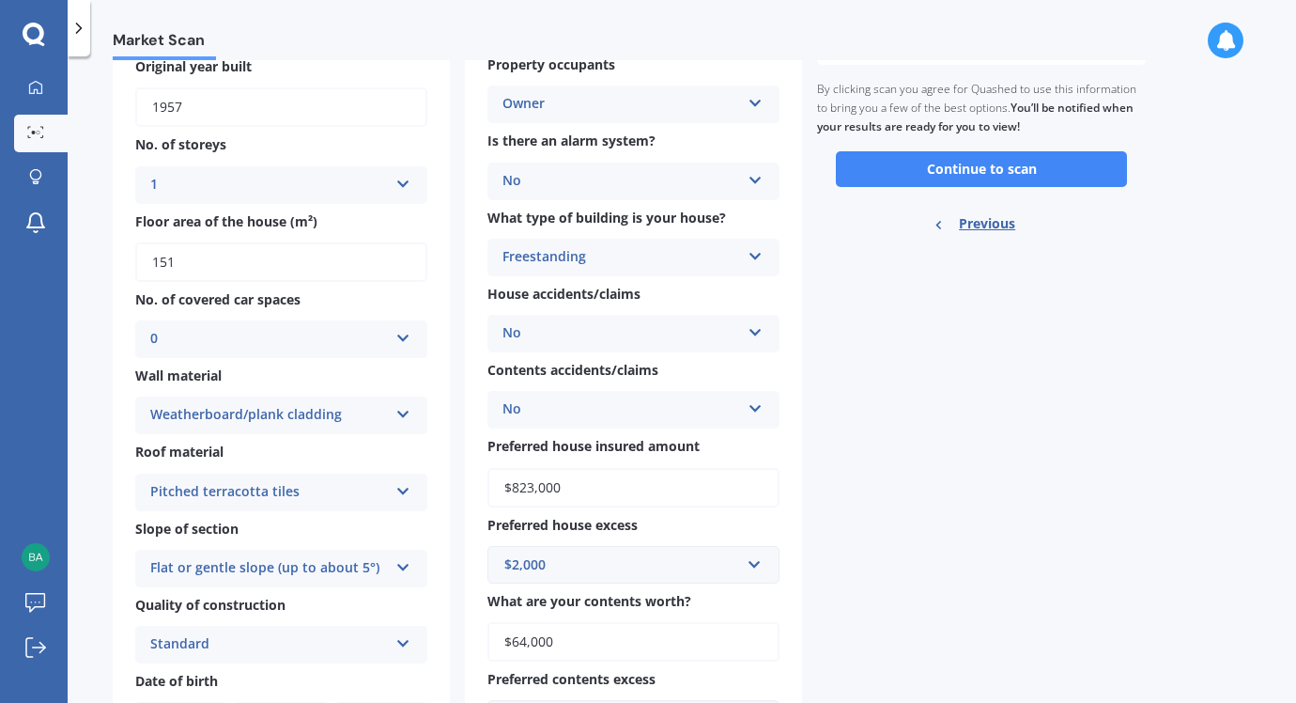
scroll to position [292, 0]
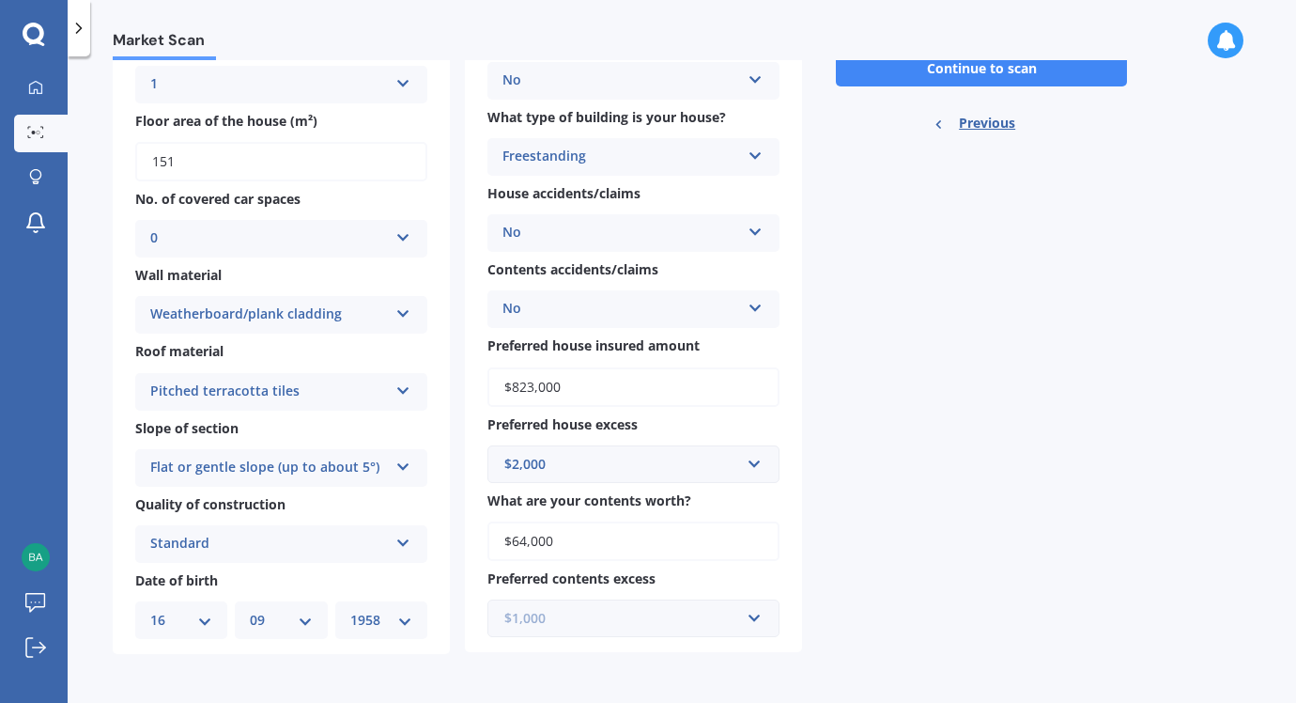
click at [754, 621] on input "text" at bounding box center [626, 618] width 275 height 36
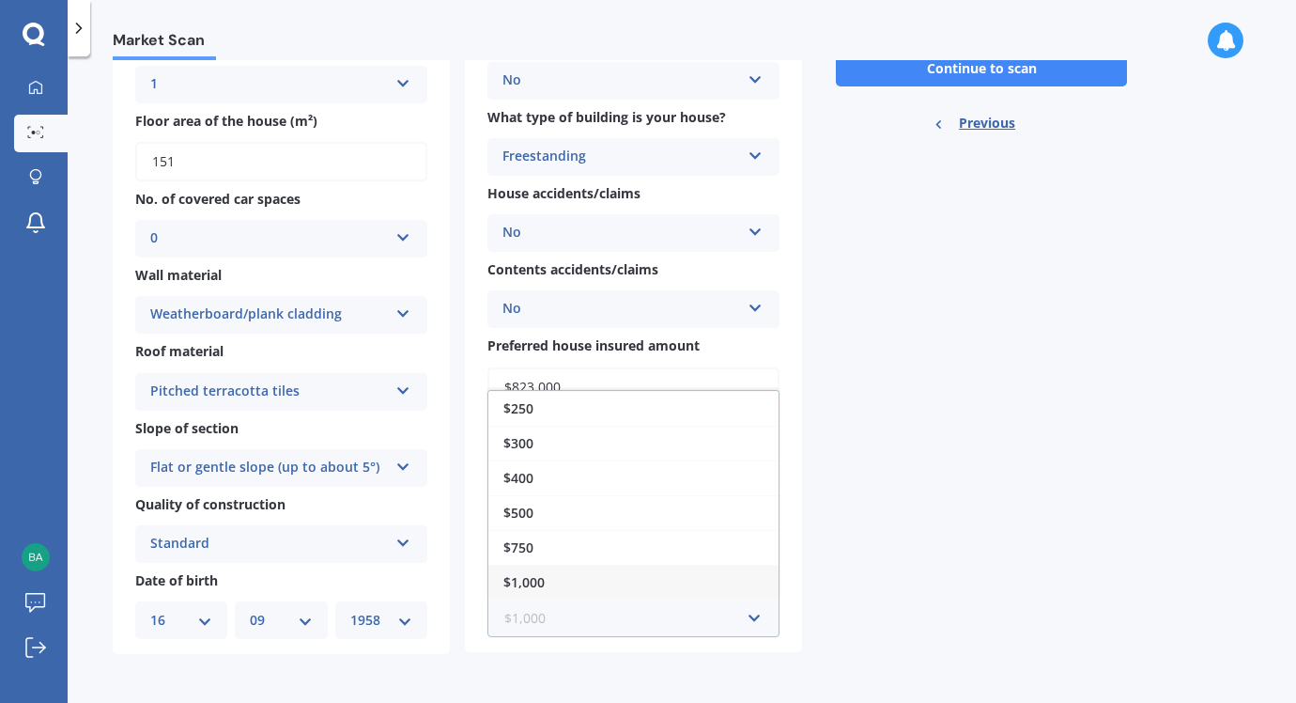
scroll to position [33, 0]
click at [525, 581] on span "$2,000" at bounding box center [523, 584] width 41 height 18
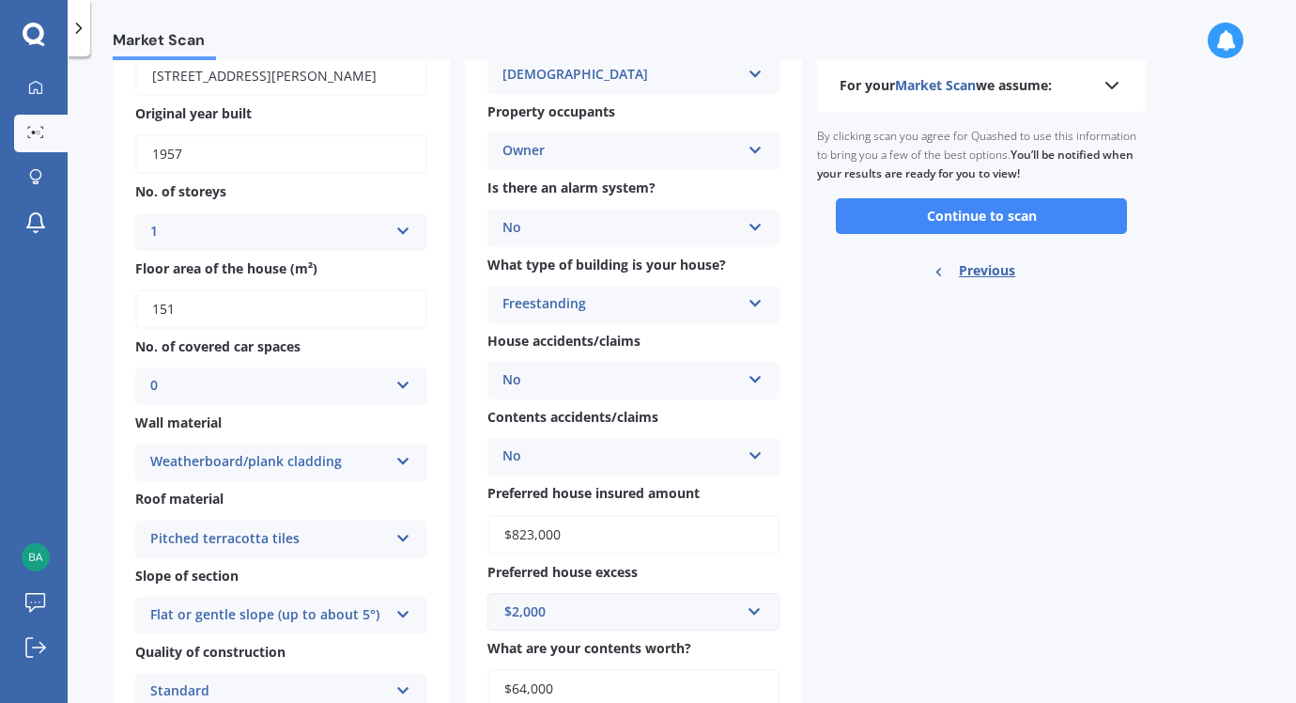
scroll to position [0, 0]
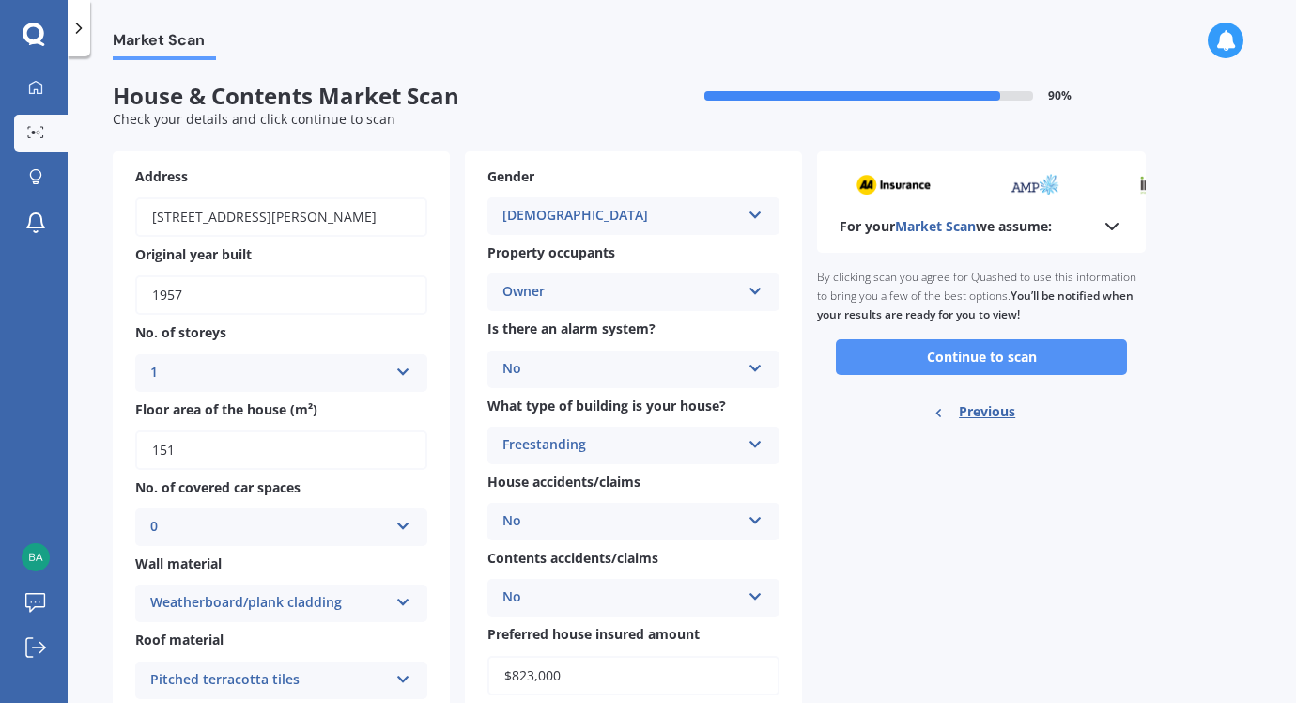
click at [975, 354] on button "Continue to scan" at bounding box center [981, 357] width 291 height 36
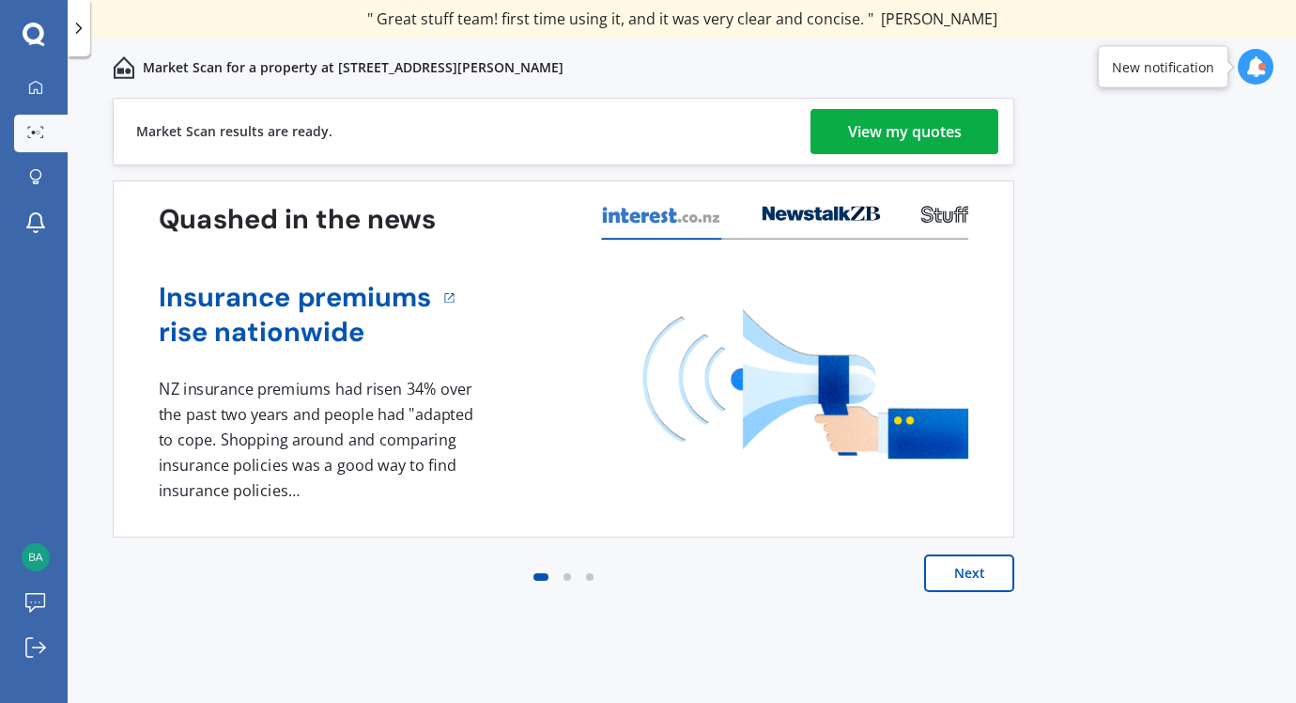
click at [903, 137] on div "View my quotes" at bounding box center [905, 131] width 114 height 45
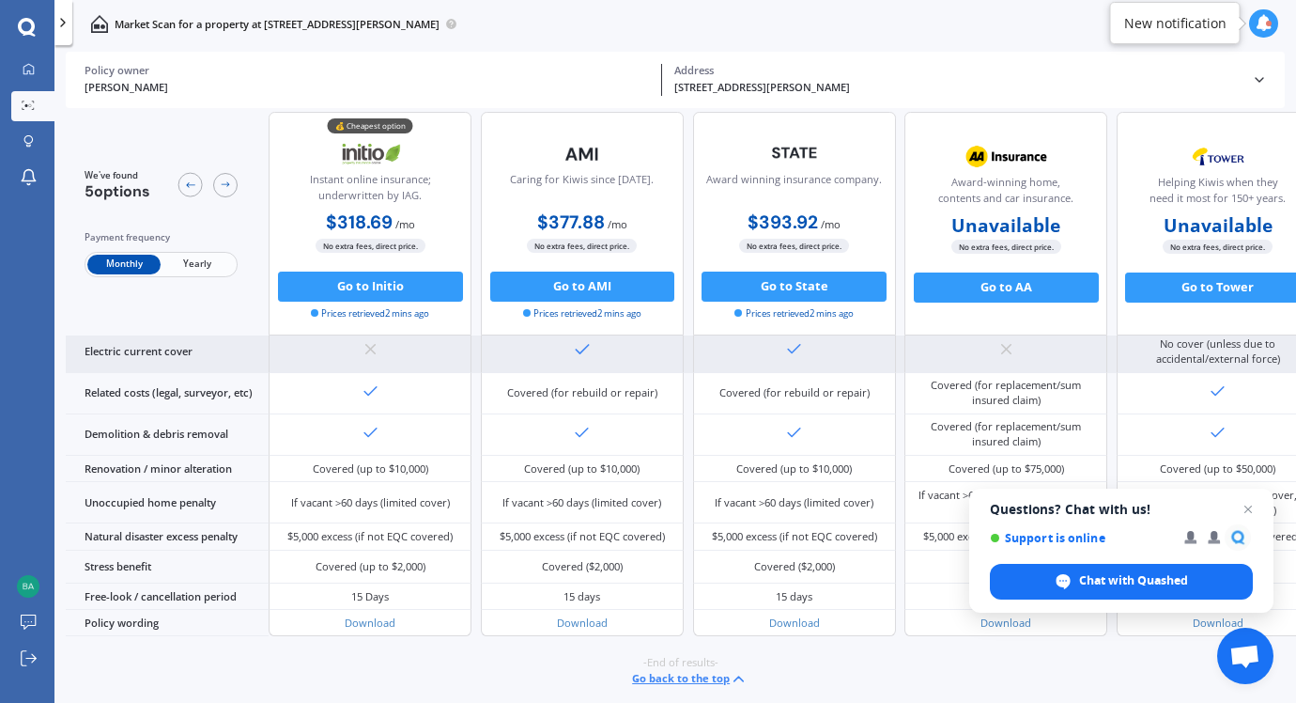
scroll to position [690, 0]
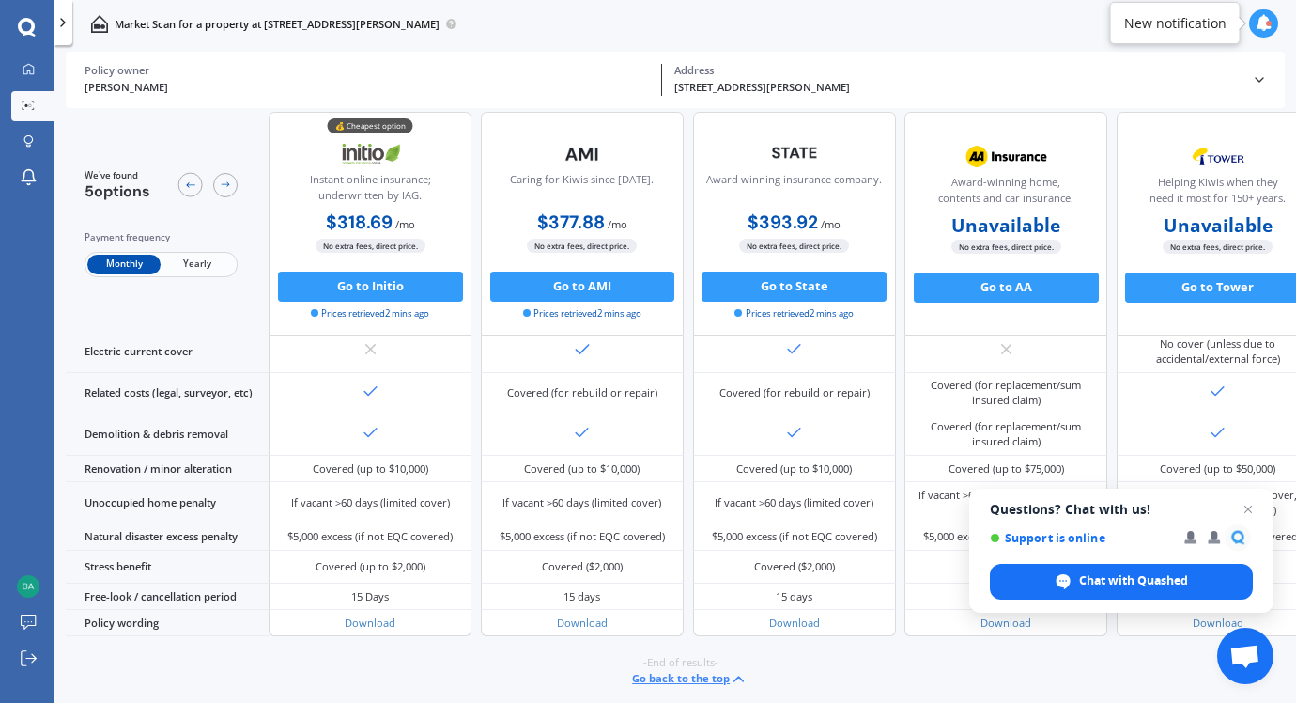
click at [196, 263] on span "Yearly" at bounding box center [197, 265] width 73 height 20
click at [1250, 508] on span "Open chat" at bounding box center [1248, 509] width 23 height 23
